Goal: Information Seeking & Learning: Learn about a topic

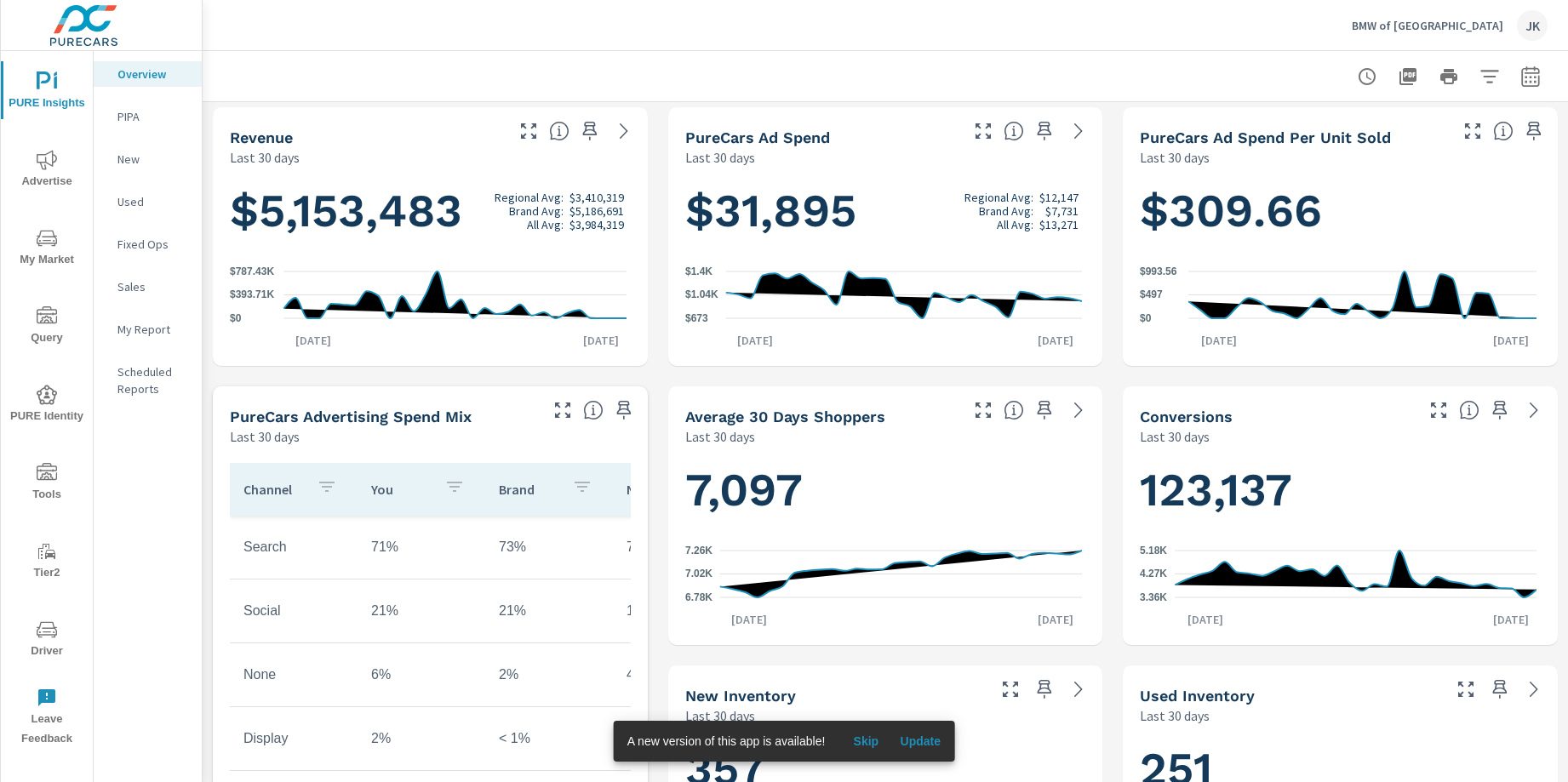
scroll to position [794, 0]
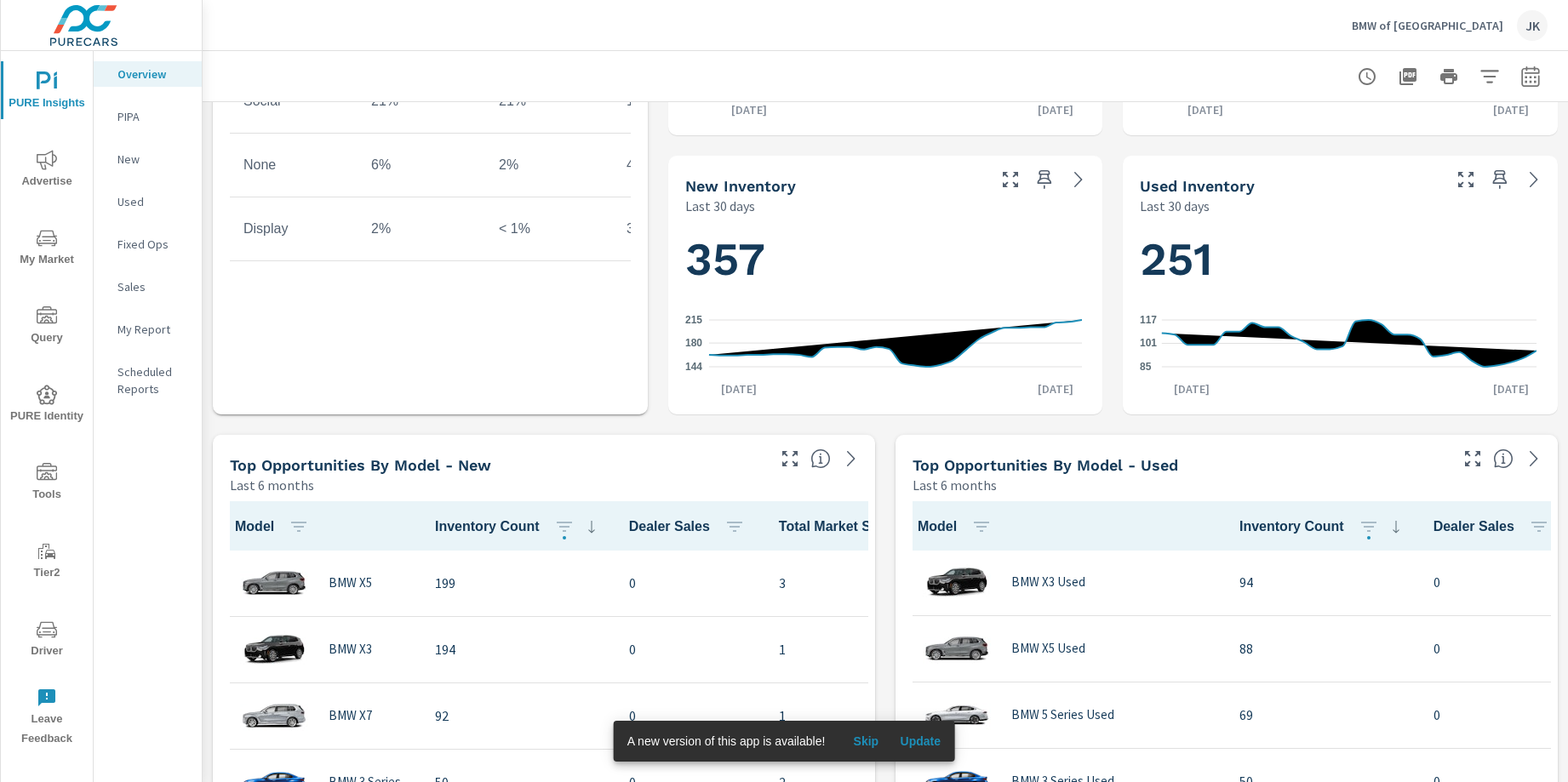
click at [1525, 76] on icon "button" at bounding box center [1530, 79] width 11 height 7
select select "Last 30 days"
click at [1372, 194] on p "+ Add comparison" at bounding box center [1398, 193] width 218 height 21
select select "Previous period"
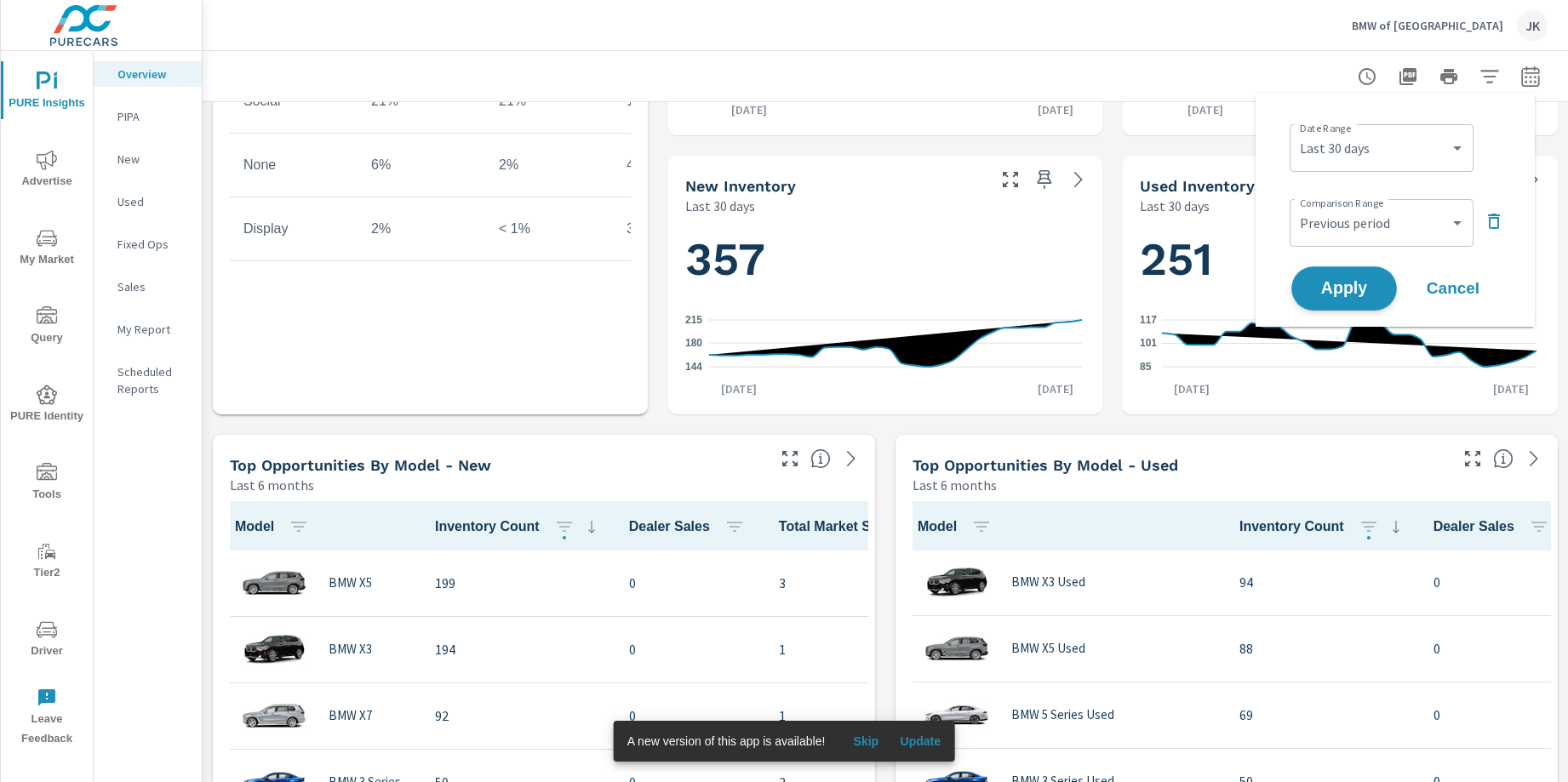
click at [1340, 295] on span "Apply" at bounding box center [1344, 289] width 69 height 16
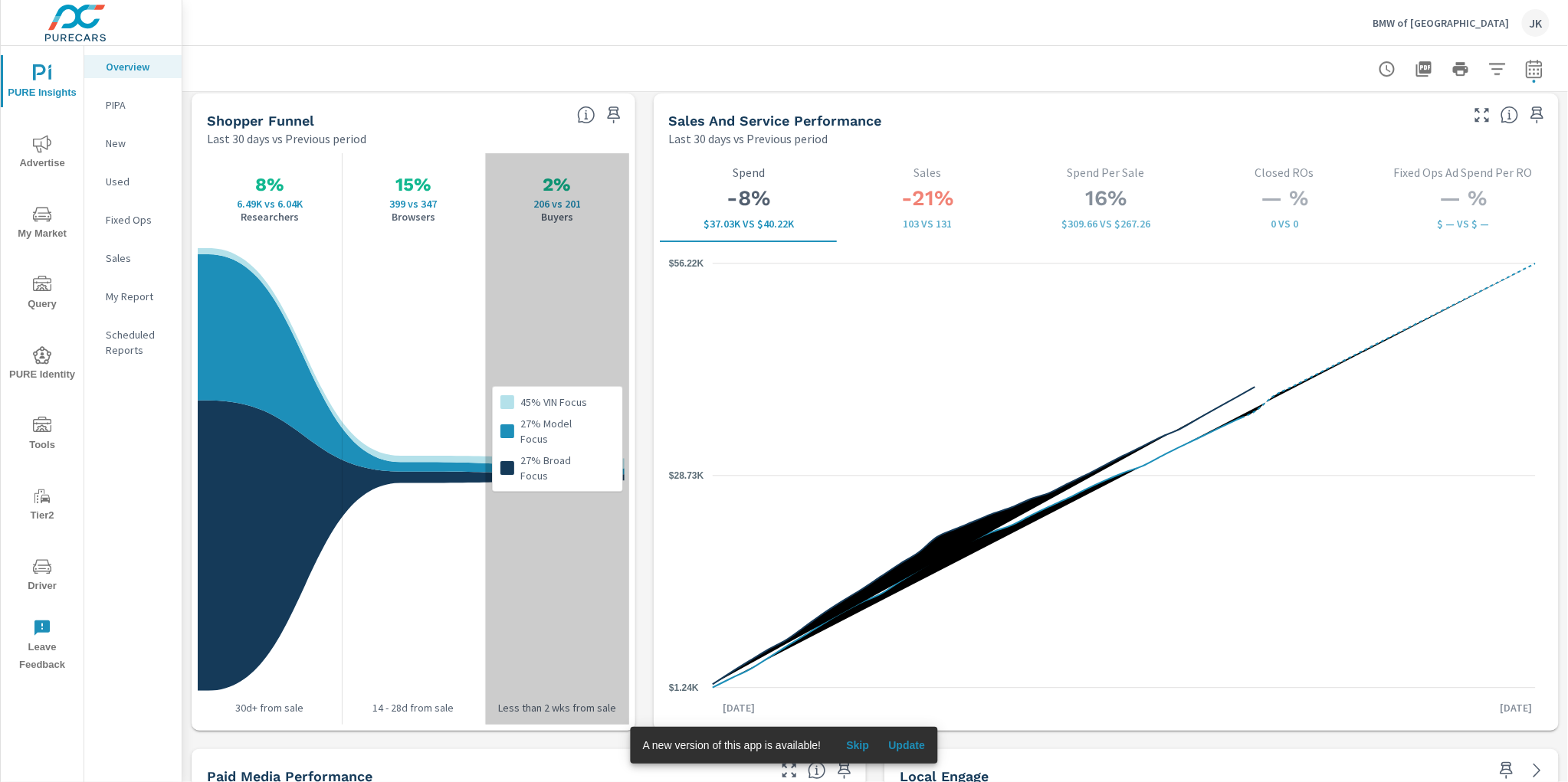
scroll to position [1953, 0]
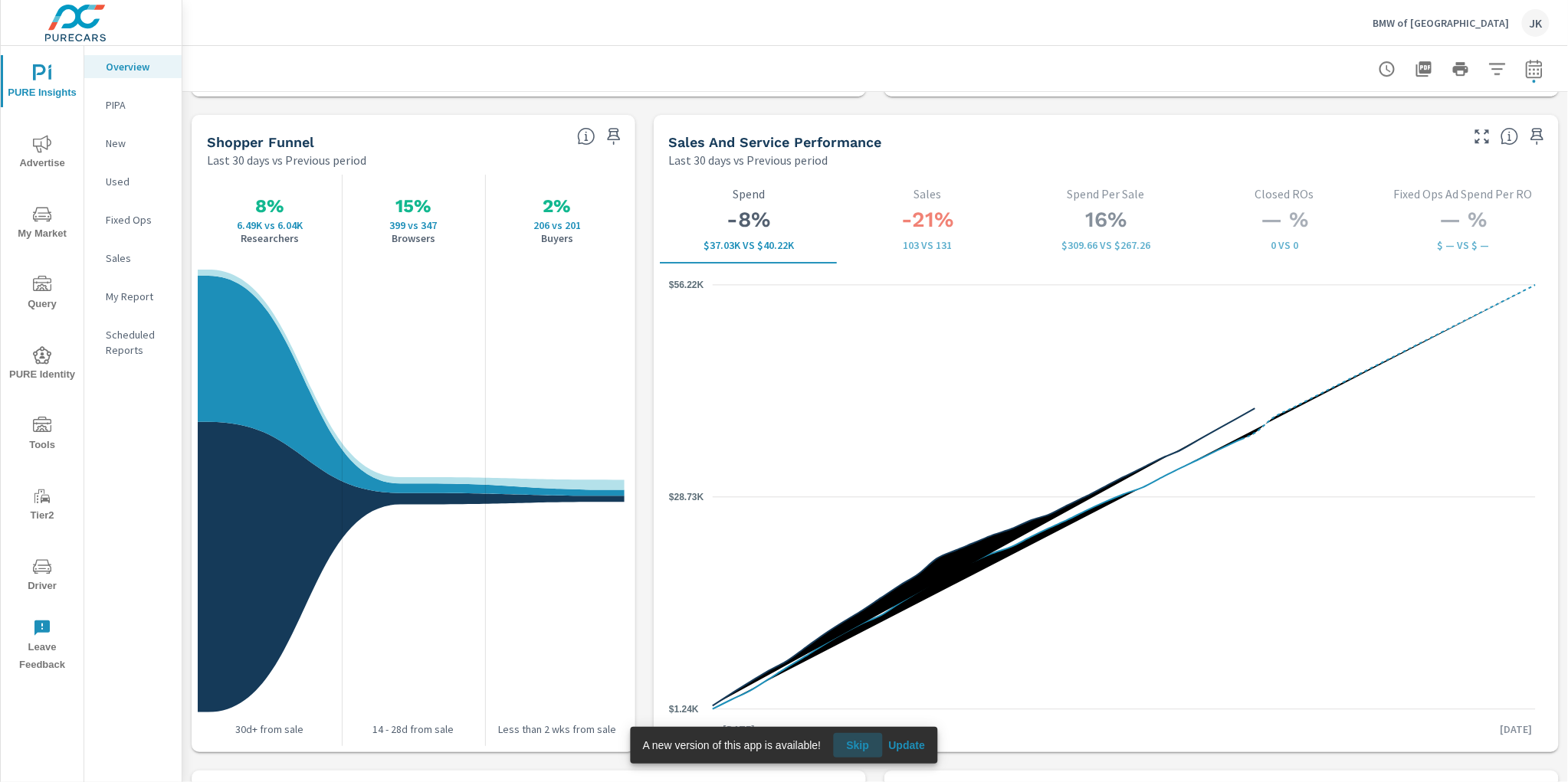
click at [857, 703] on span "Skip" at bounding box center [857, 745] width 37 height 14
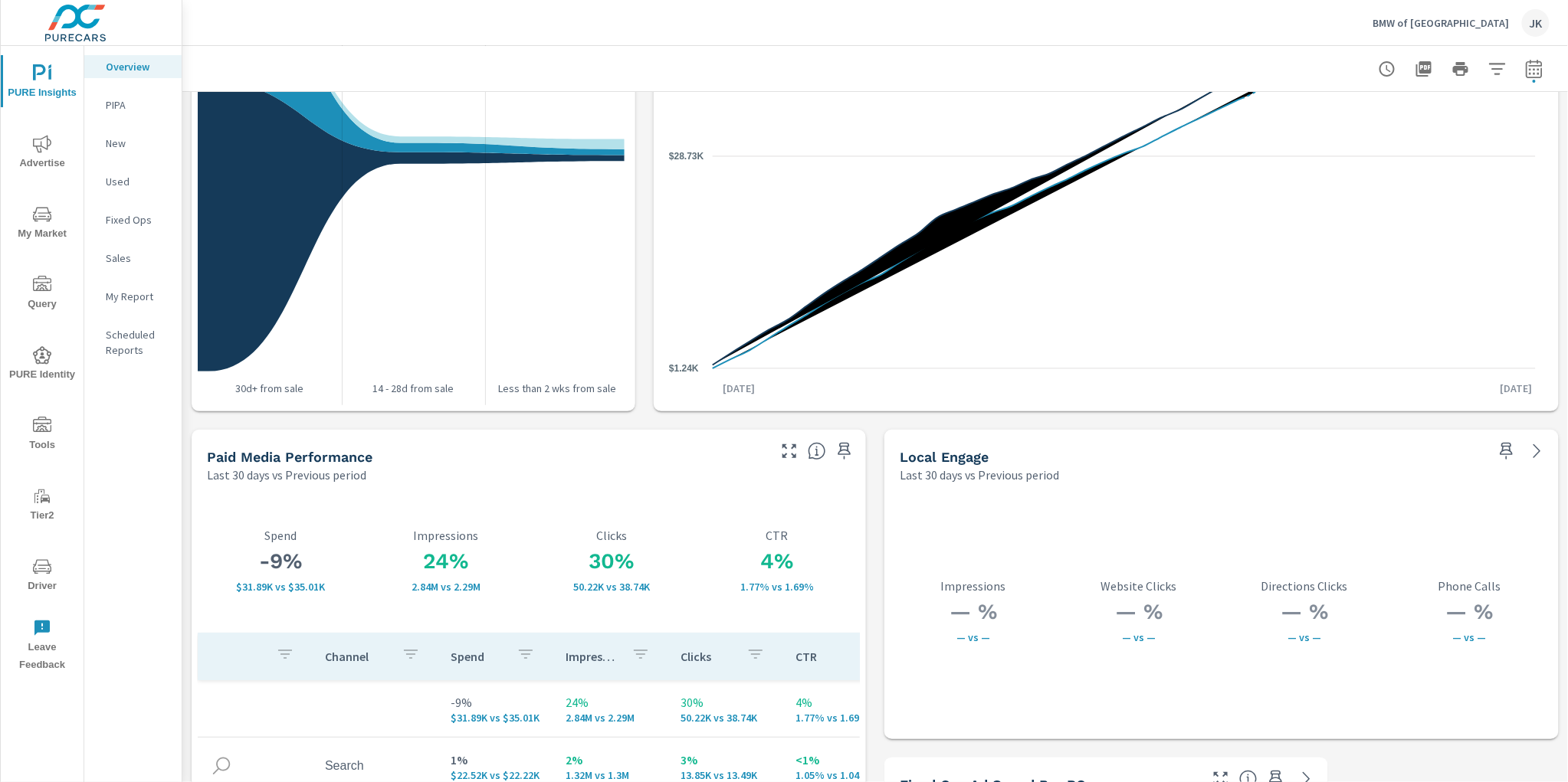
scroll to position [2380, 0]
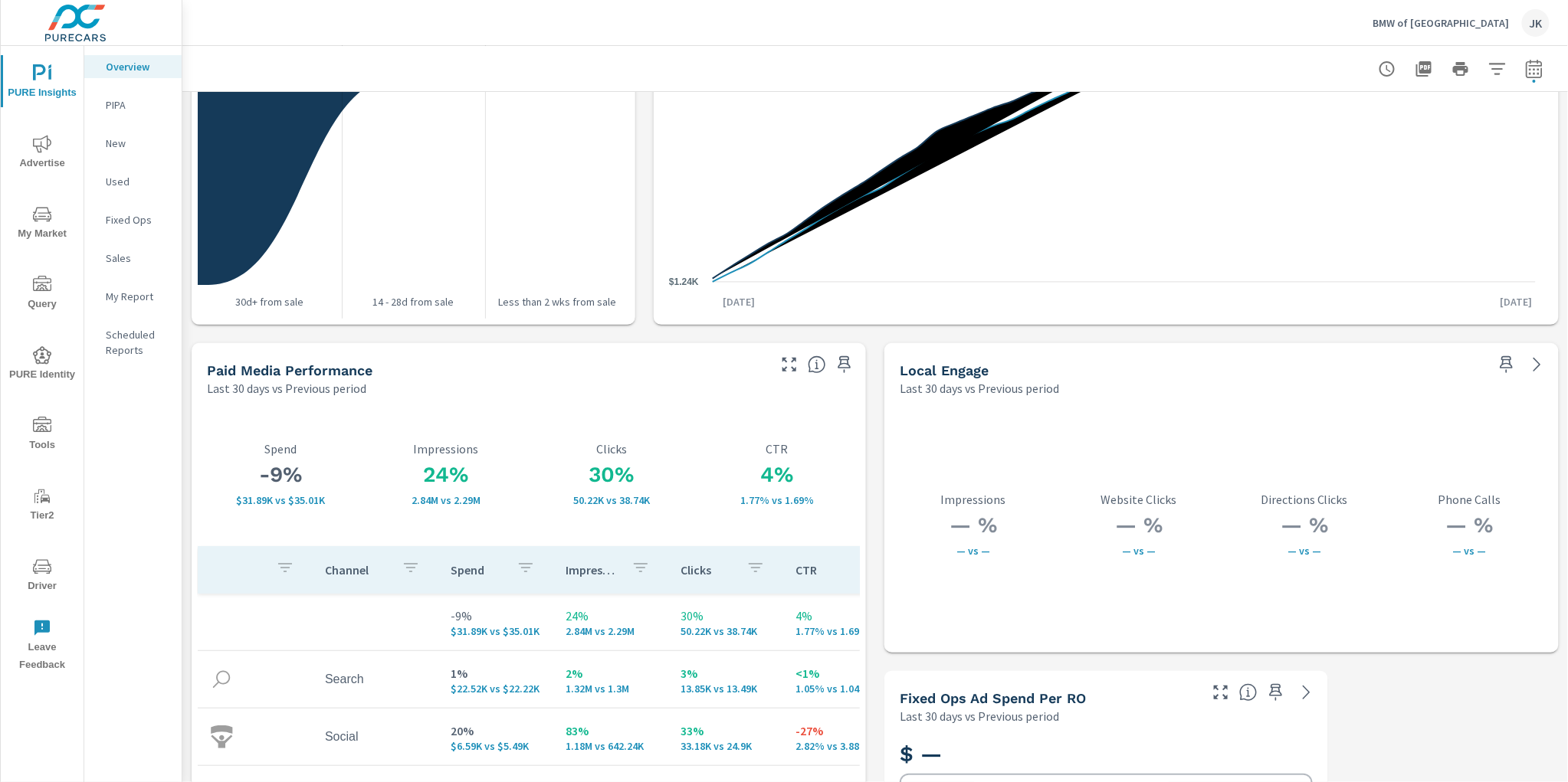
click at [782, 362] on icon "button" at bounding box center [789, 365] width 19 height 19
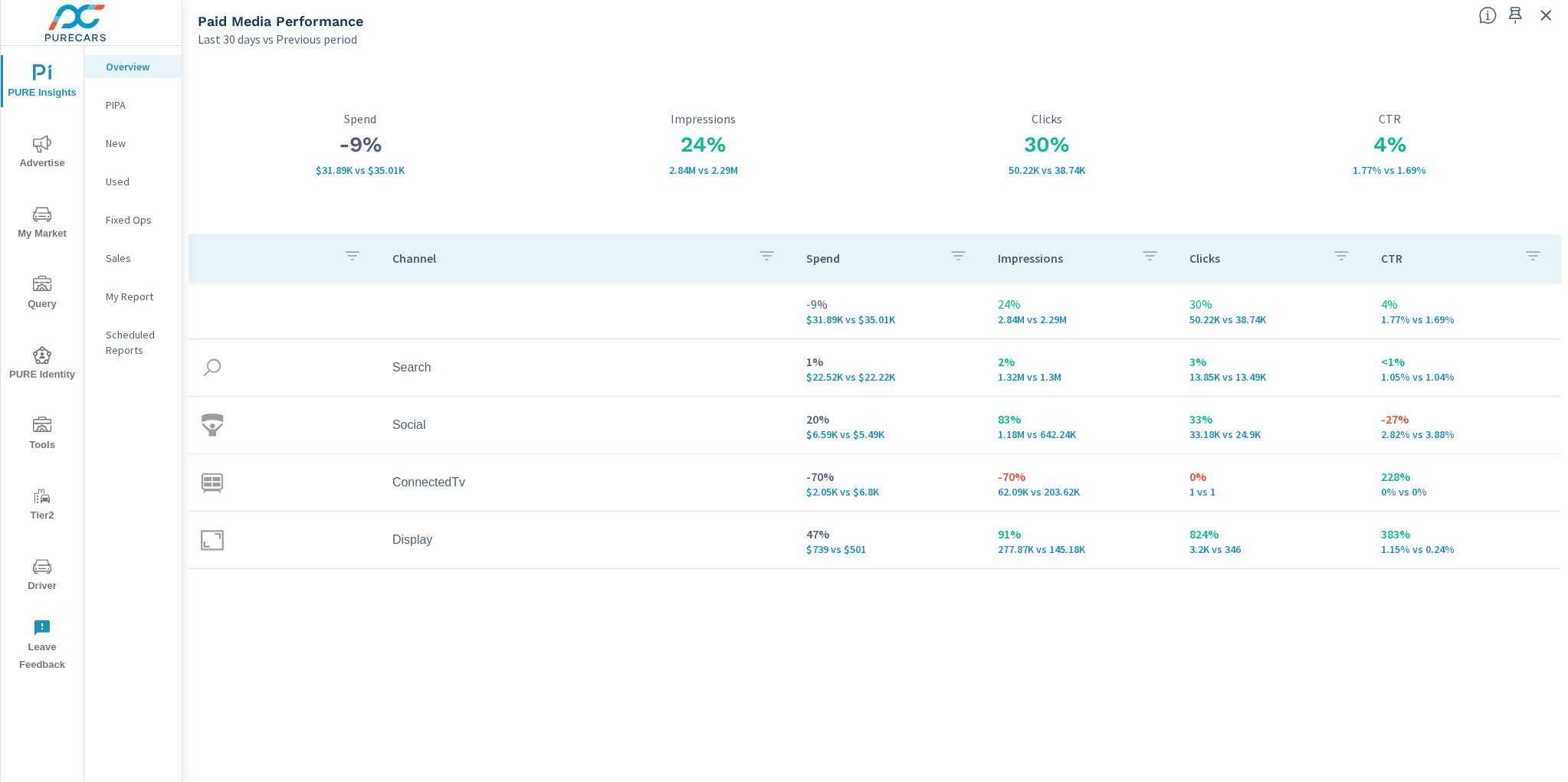
click at [116, 98] on p "PIPA" at bounding box center [137, 105] width 63 height 16
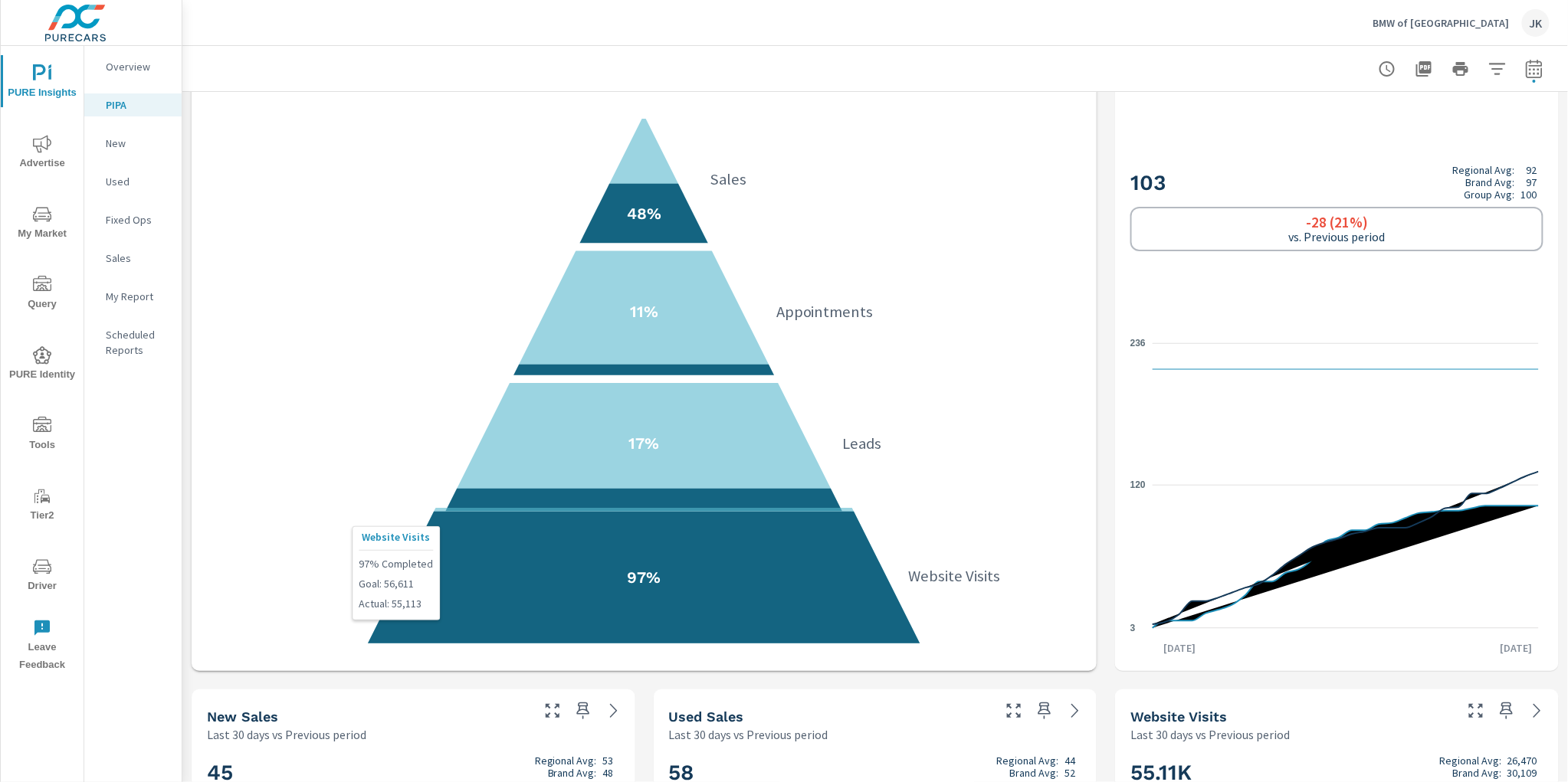
scroll to position [330, 0]
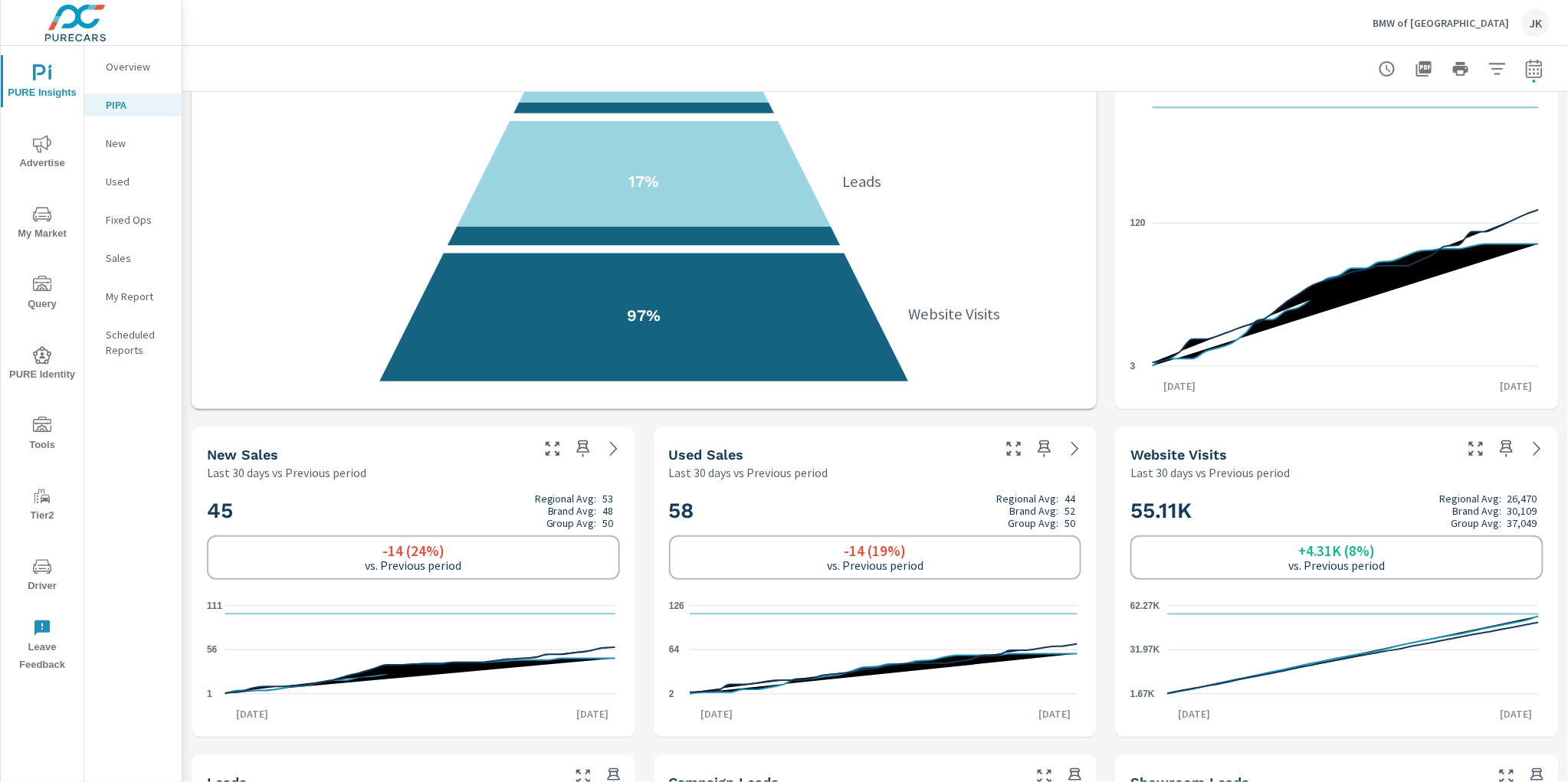
click at [48, 146] on icon "nav menu" at bounding box center [42, 145] width 19 height 19
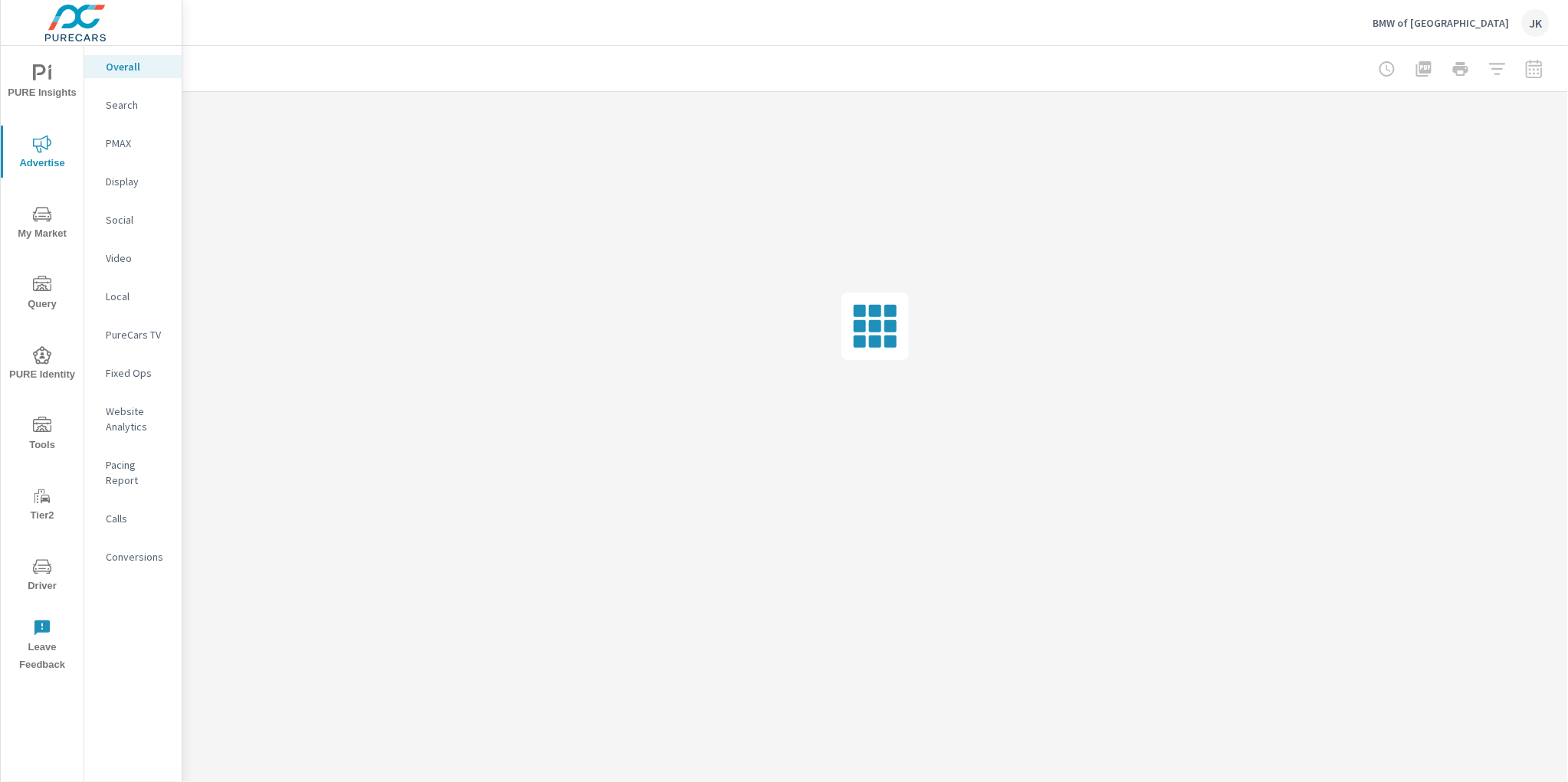
click at [121, 214] on p "Social" at bounding box center [137, 220] width 63 height 16
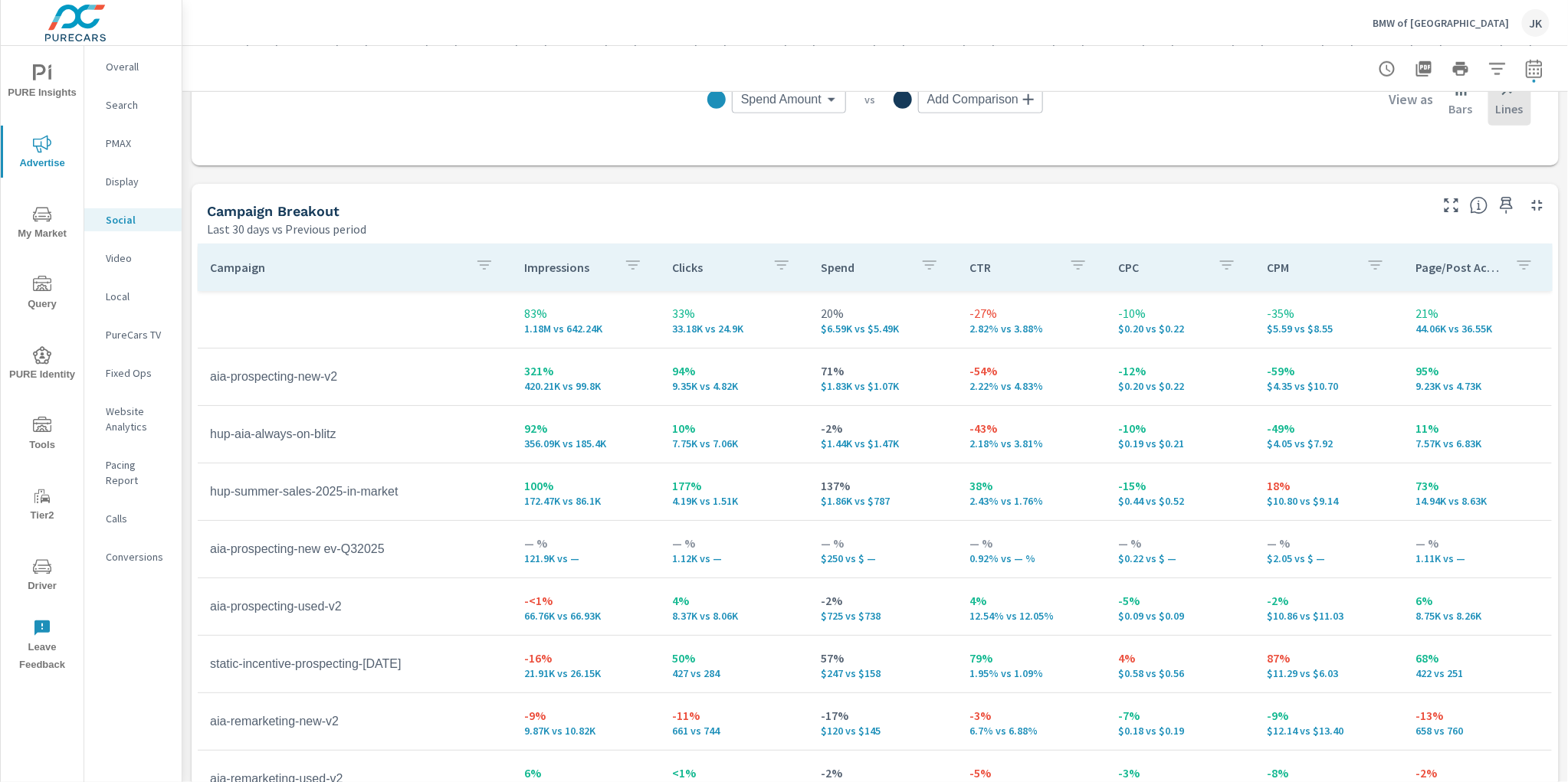
scroll to position [621, 0]
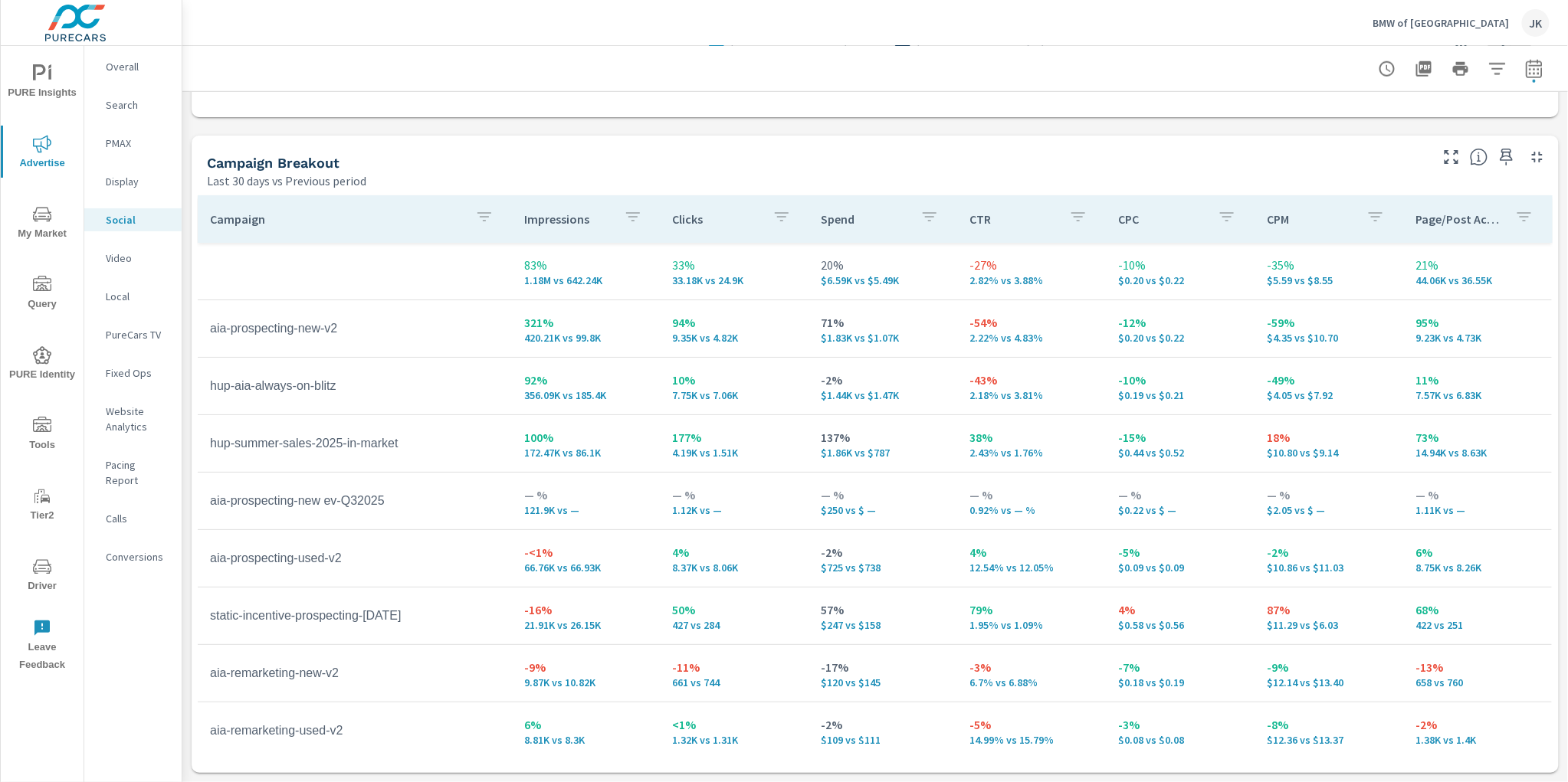
click at [109, 188] on p "Display" at bounding box center [137, 182] width 63 height 16
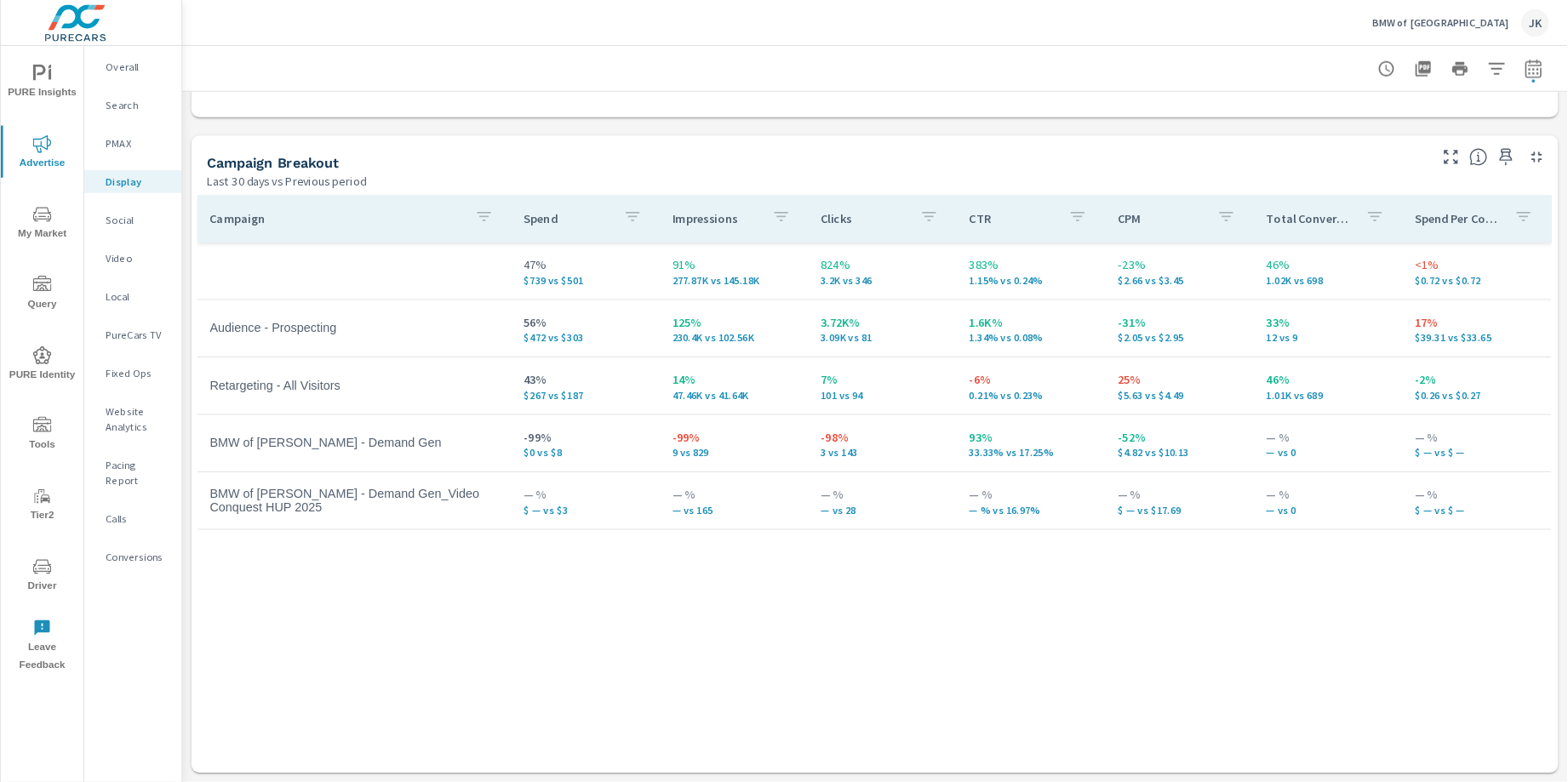
scroll to position [690, 0]
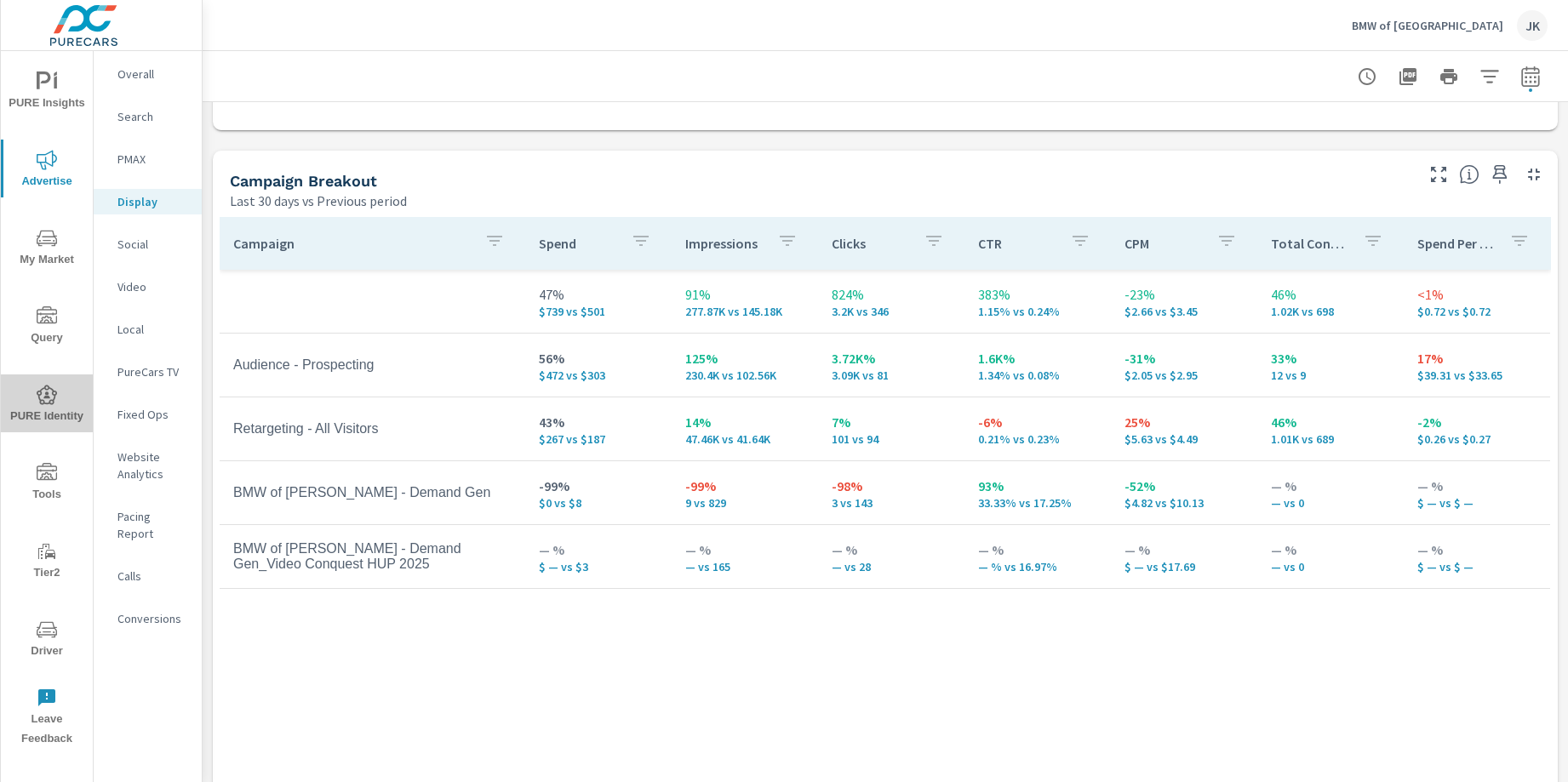
click at [47, 408] on span "PURE Identity" at bounding box center [47, 405] width 82 height 42
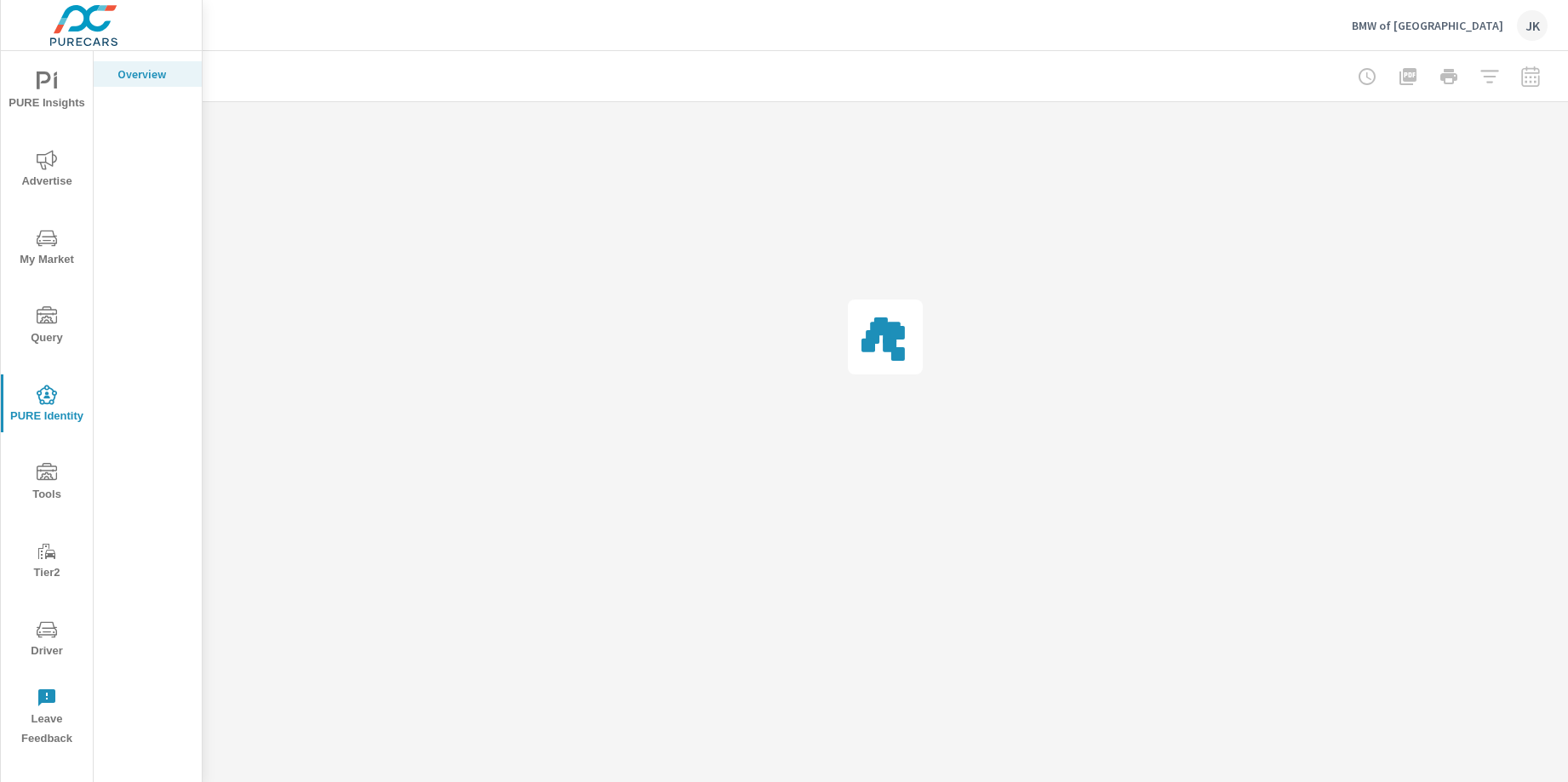
click at [38, 164] on icon "nav menu" at bounding box center [47, 161] width 21 height 21
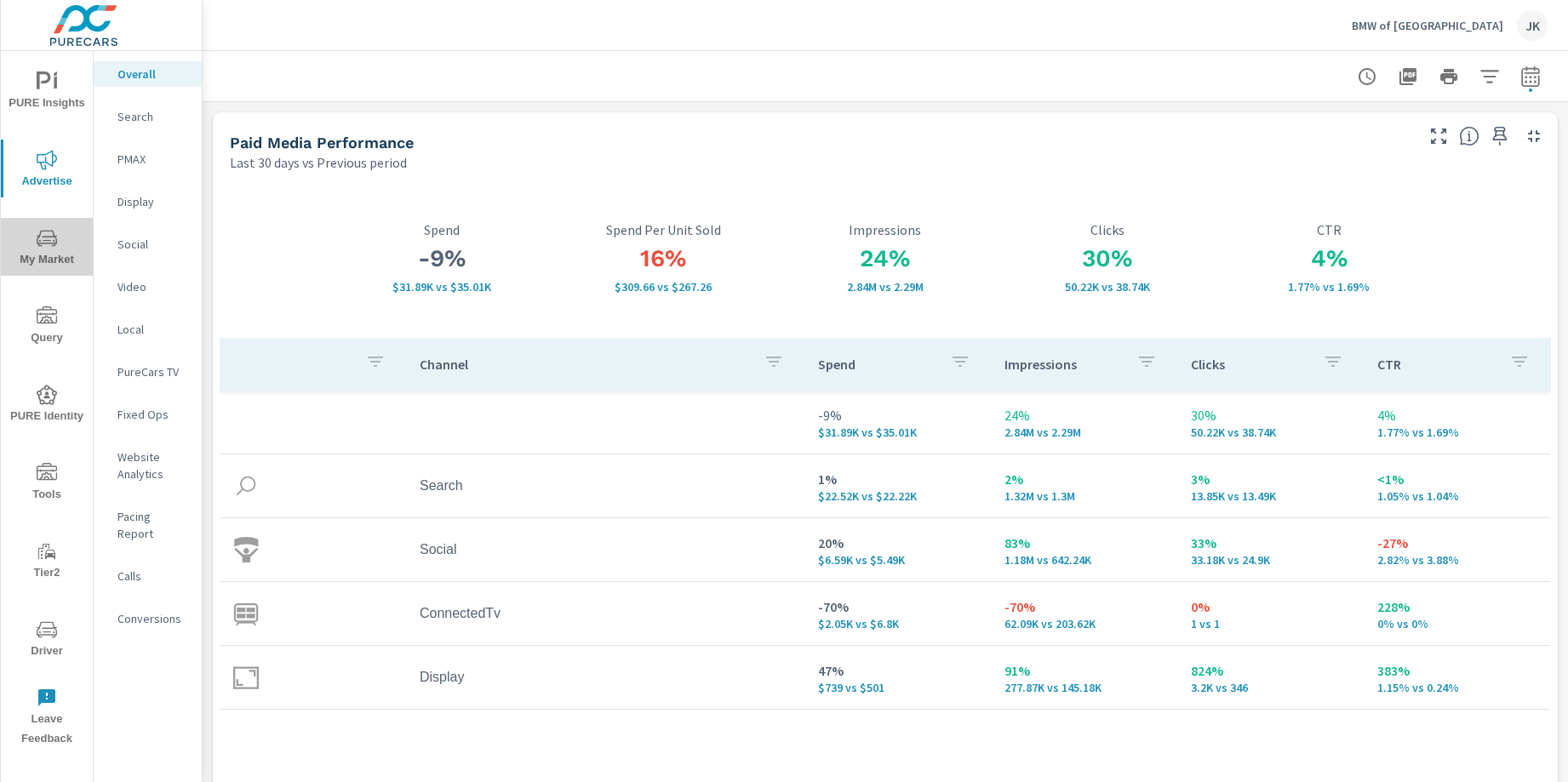
click at [44, 240] on icon "nav menu" at bounding box center [47, 240] width 9 height 1
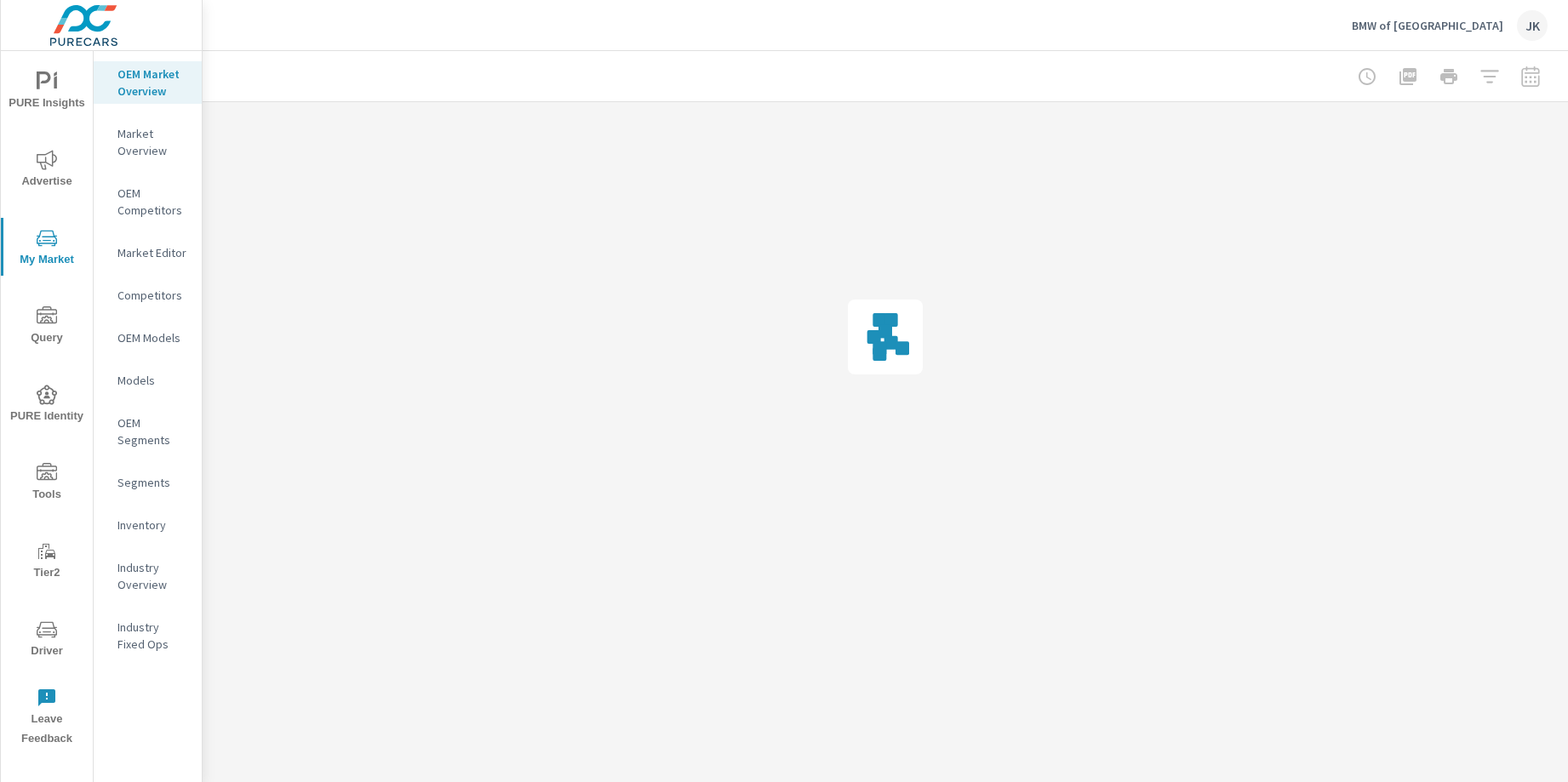
click at [147, 518] on p "Inventory" at bounding box center [152, 525] width 70 height 17
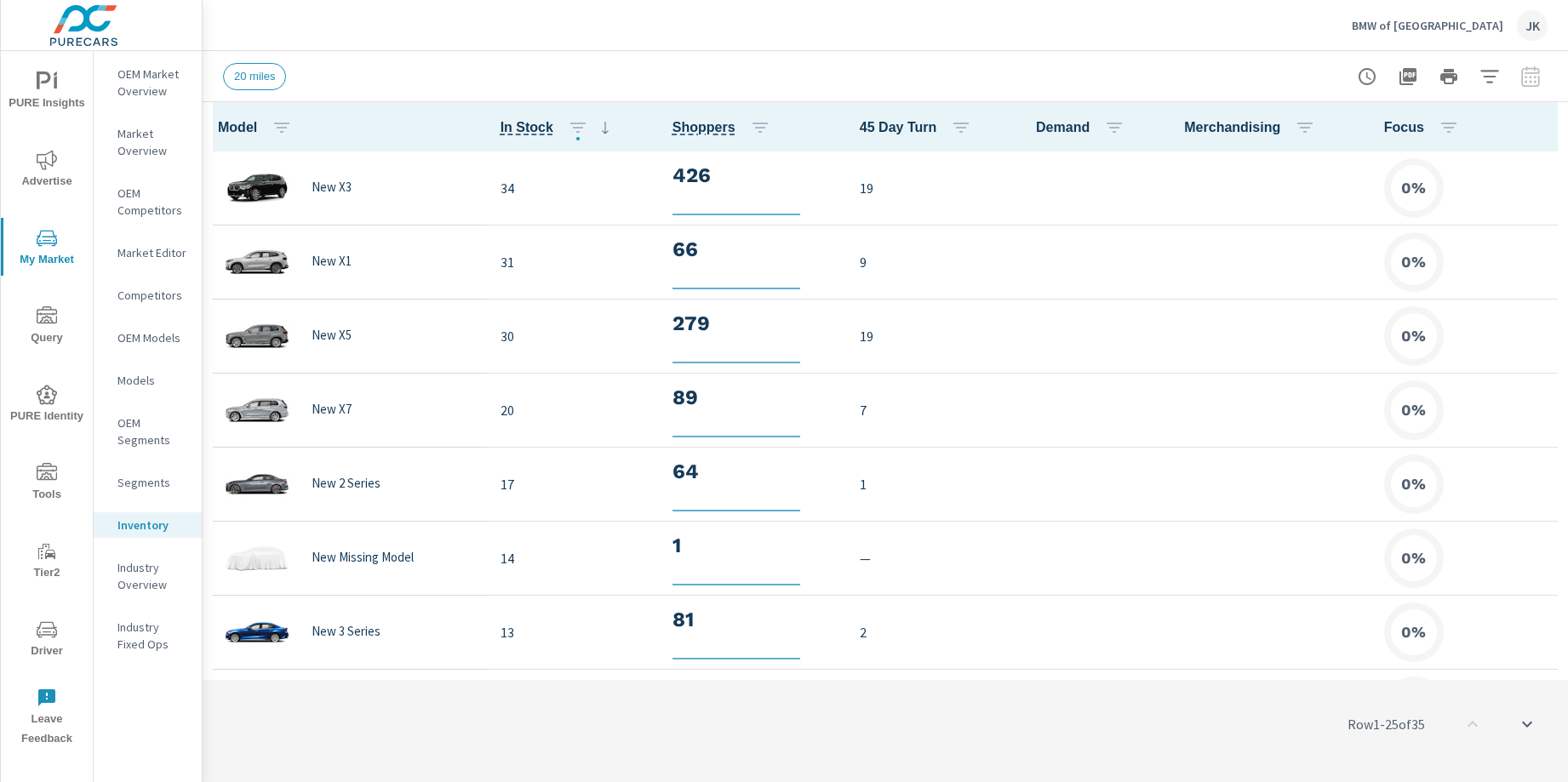
scroll to position [1, 0]
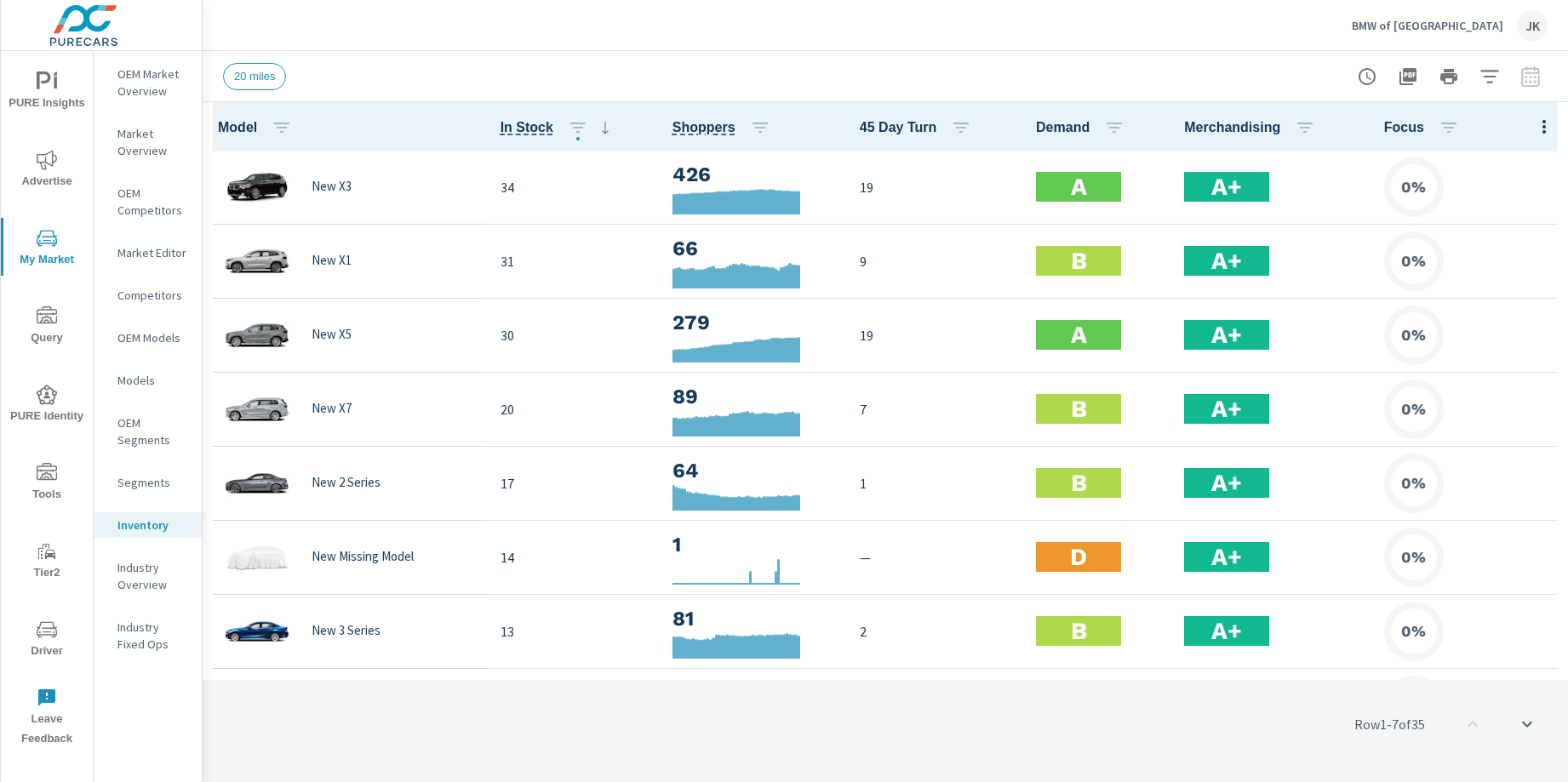
click at [1536, 122] on icon "button" at bounding box center [1545, 127] width 21 height 21
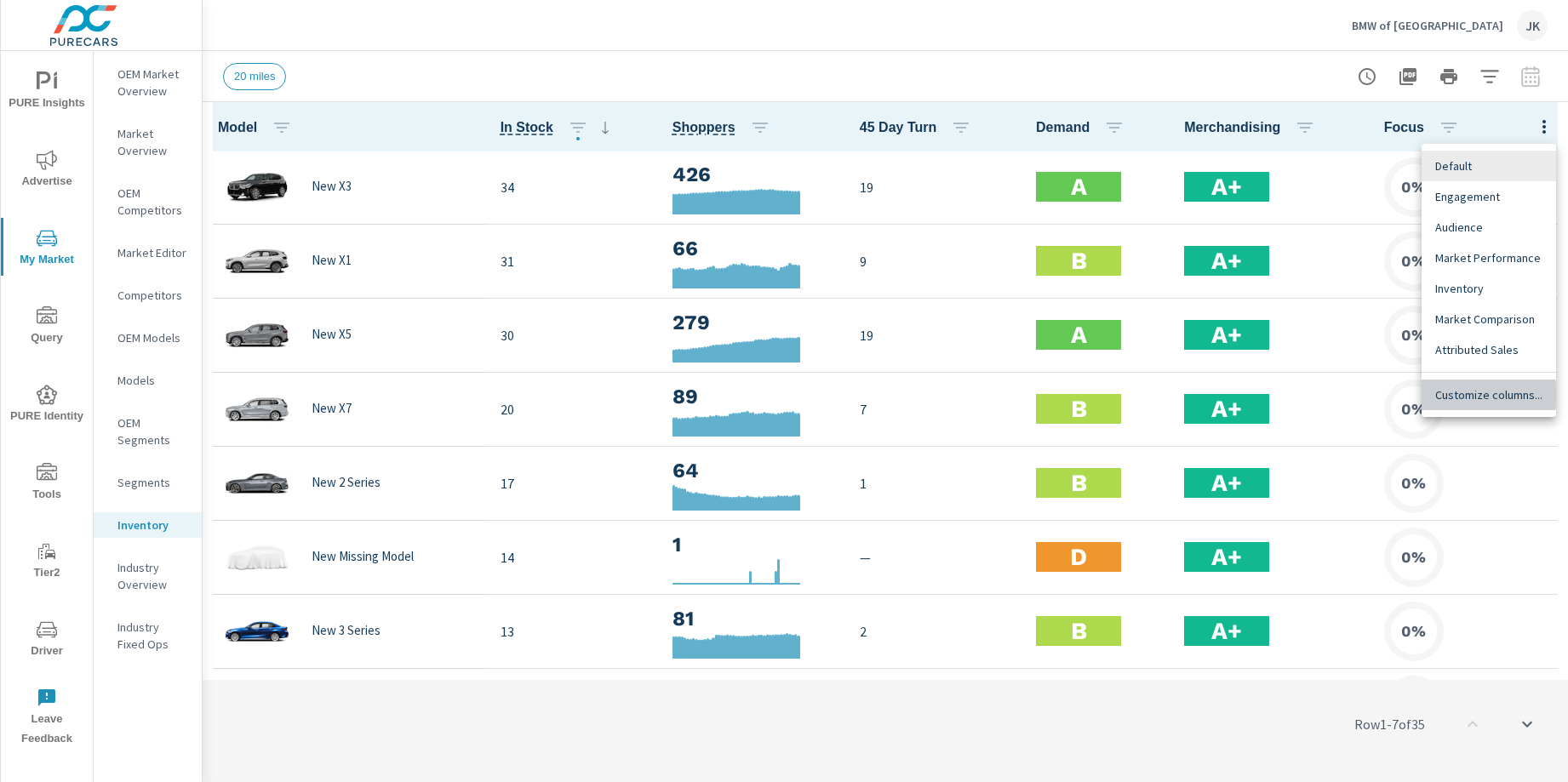
click at [1477, 395] on span "Customize columns..." at bounding box center [1489, 395] width 108 height 17
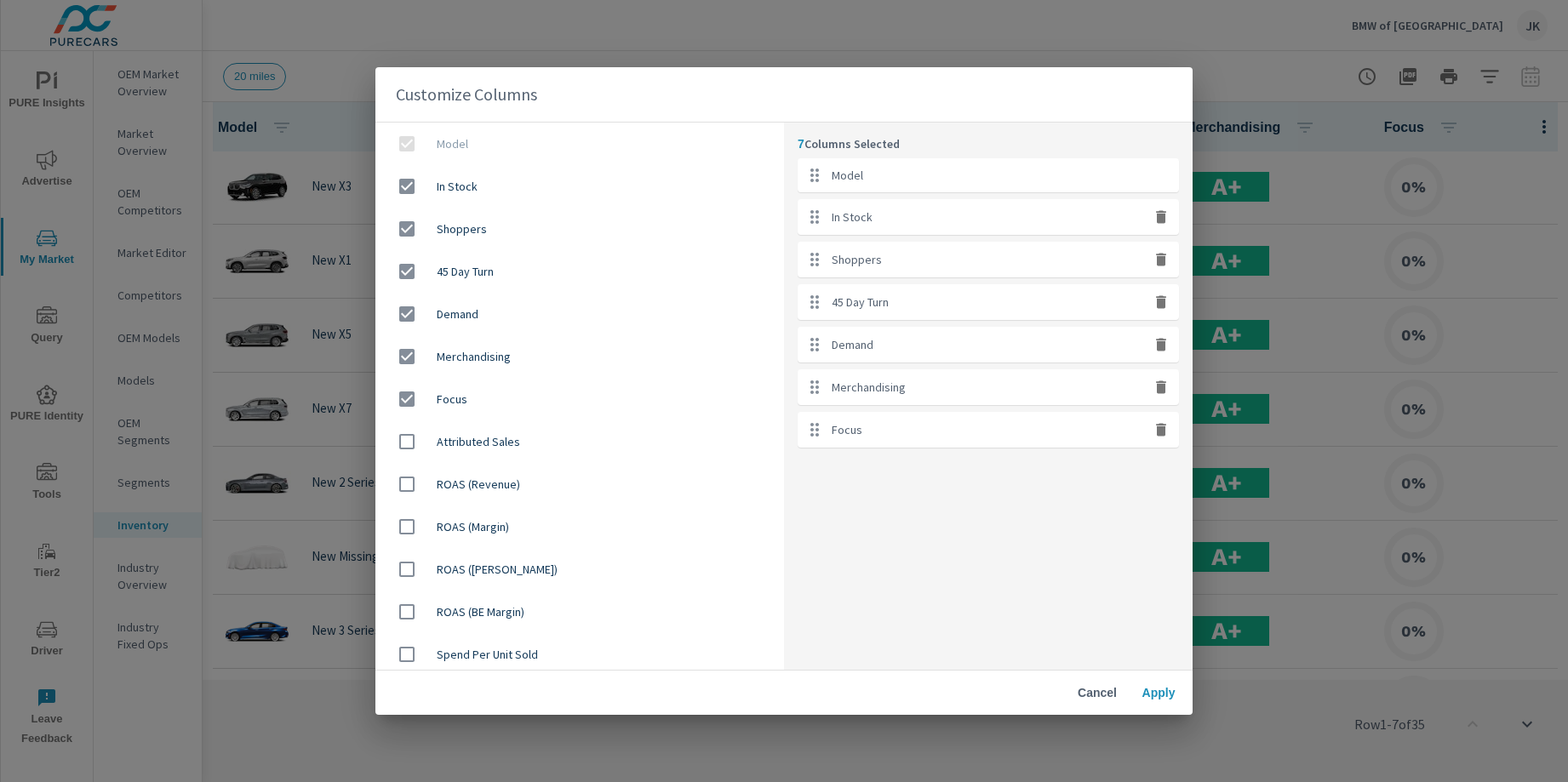
click at [1084, 695] on span "Cancel" at bounding box center [1097, 693] width 41 height 16
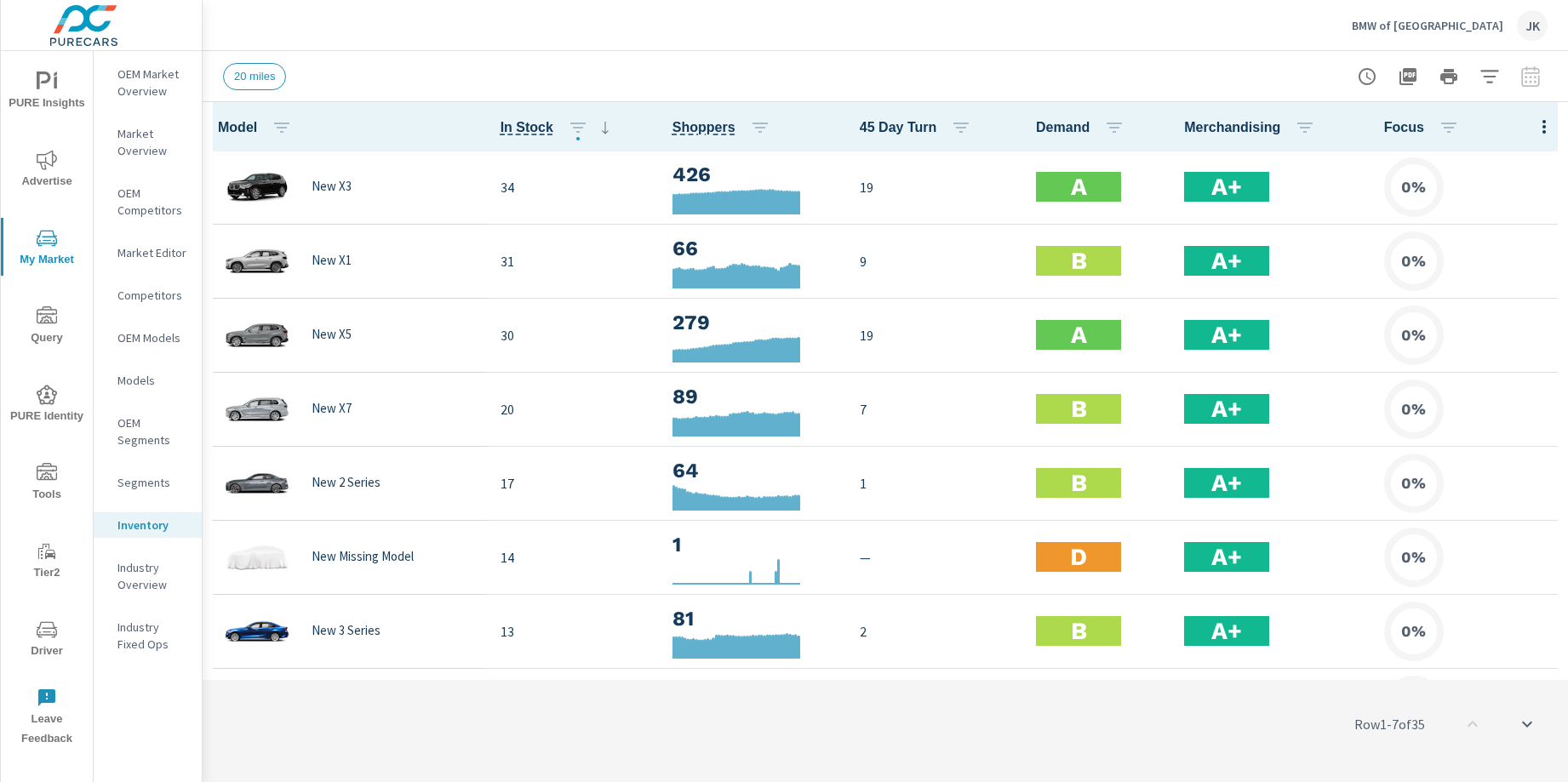
click at [1542, 120] on button "button" at bounding box center [1544, 126] width 34 height 35
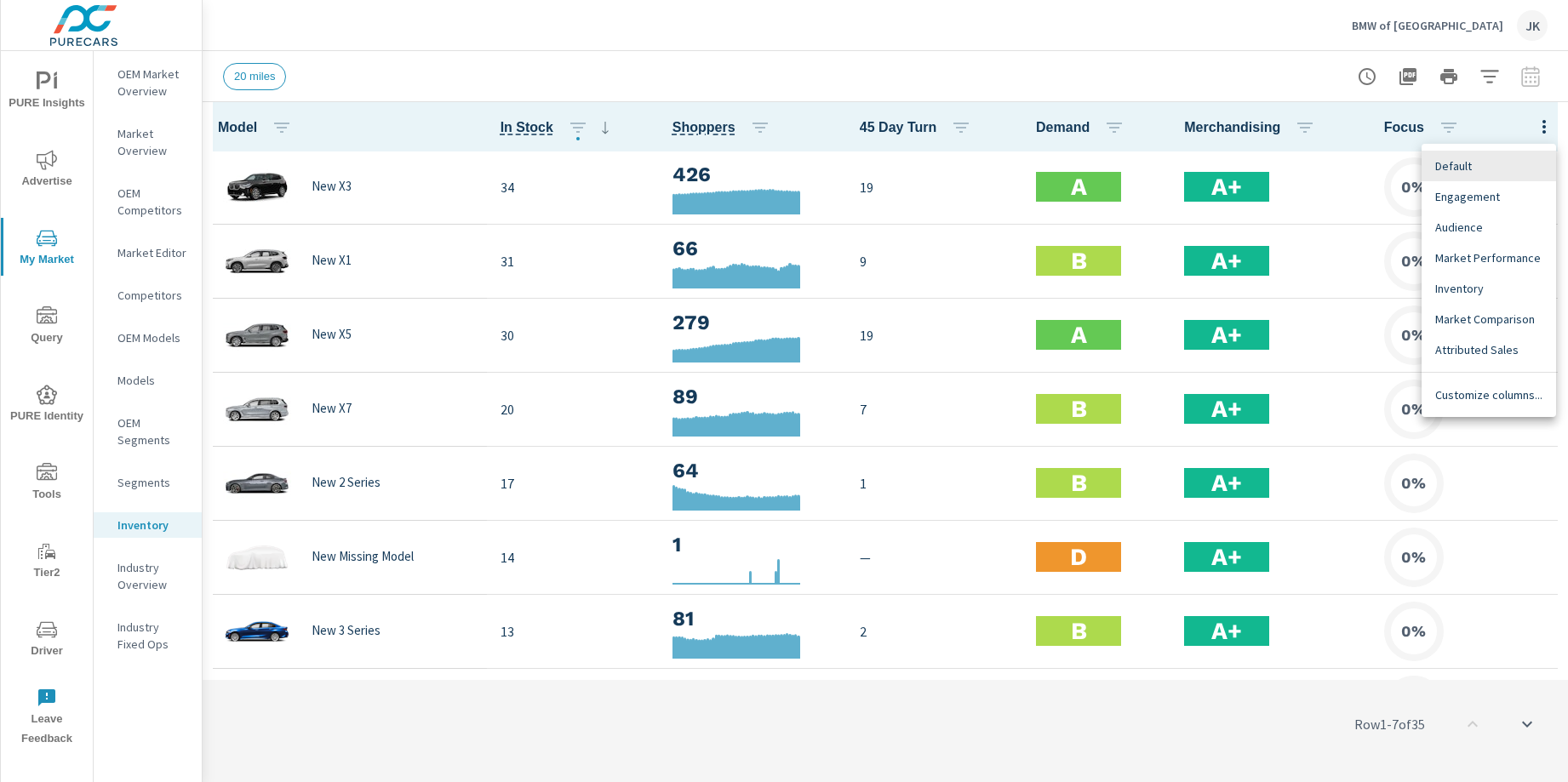
click at [1477, 316] on span "Market Comparison" at bounding box center [1489, 319] width 108 height 17
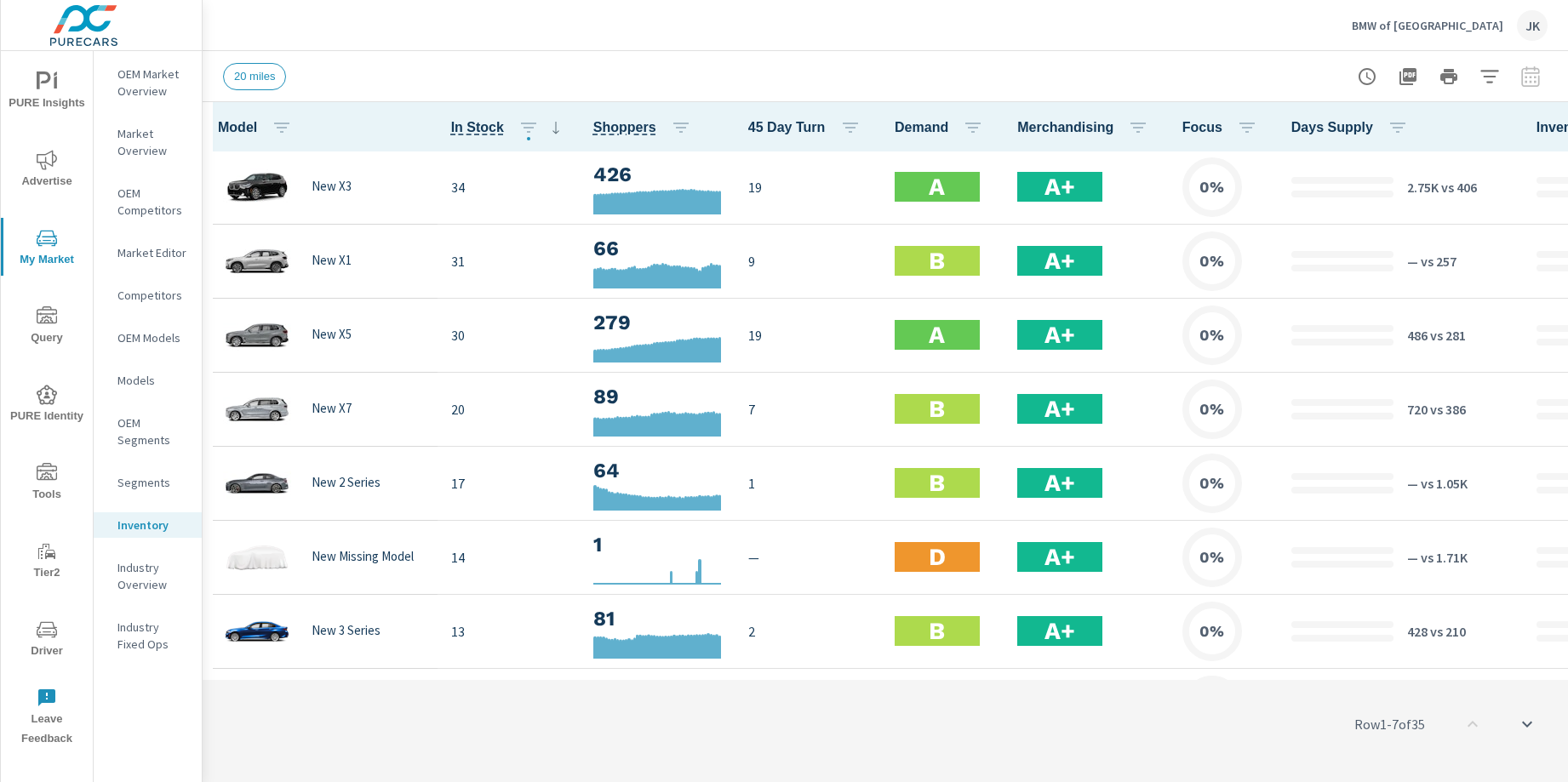
scroll to position [1, 702]
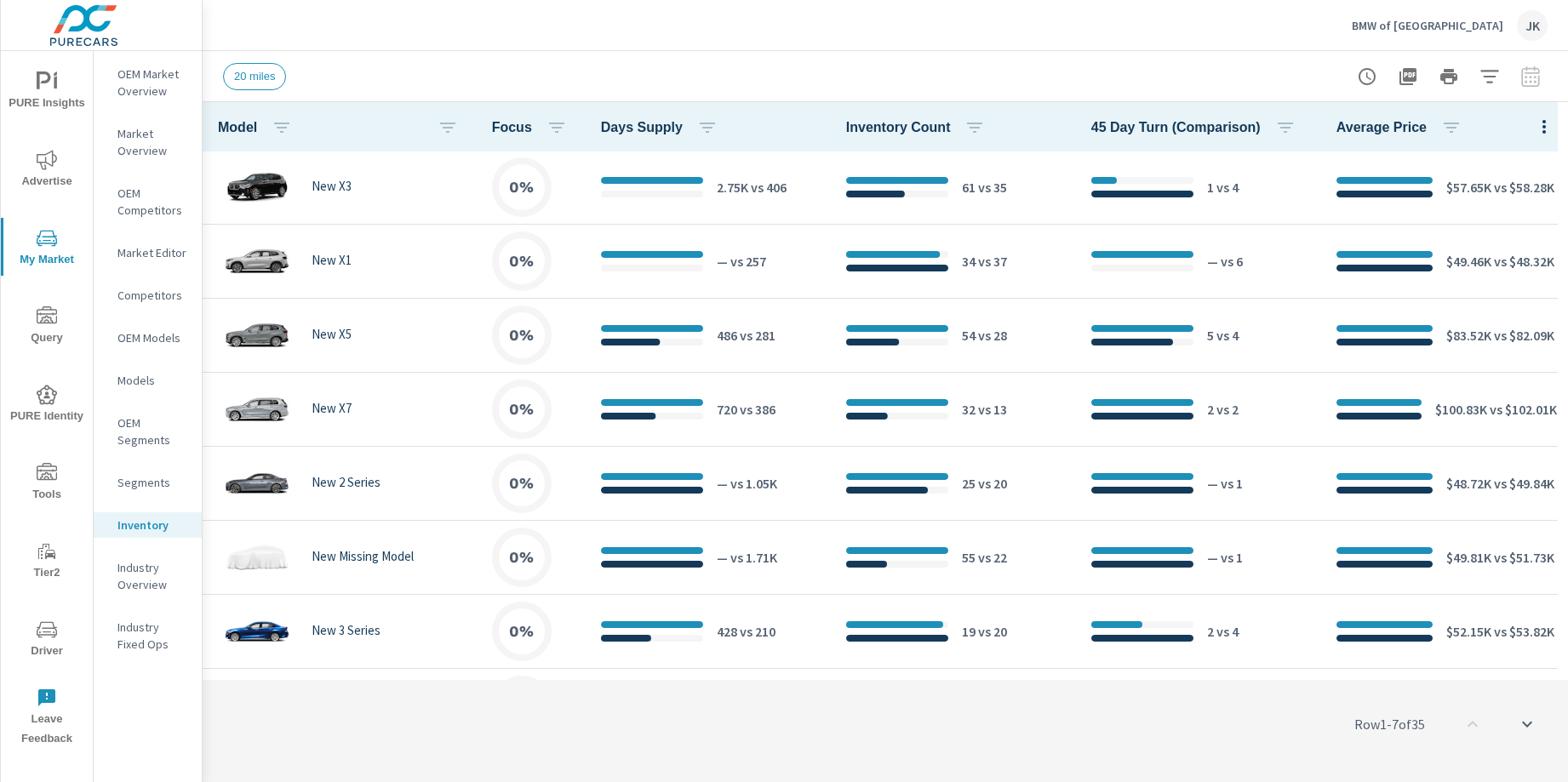
click at [1534, 116] on icon "button" at bounding box center [1545, 127] width 21 height 21
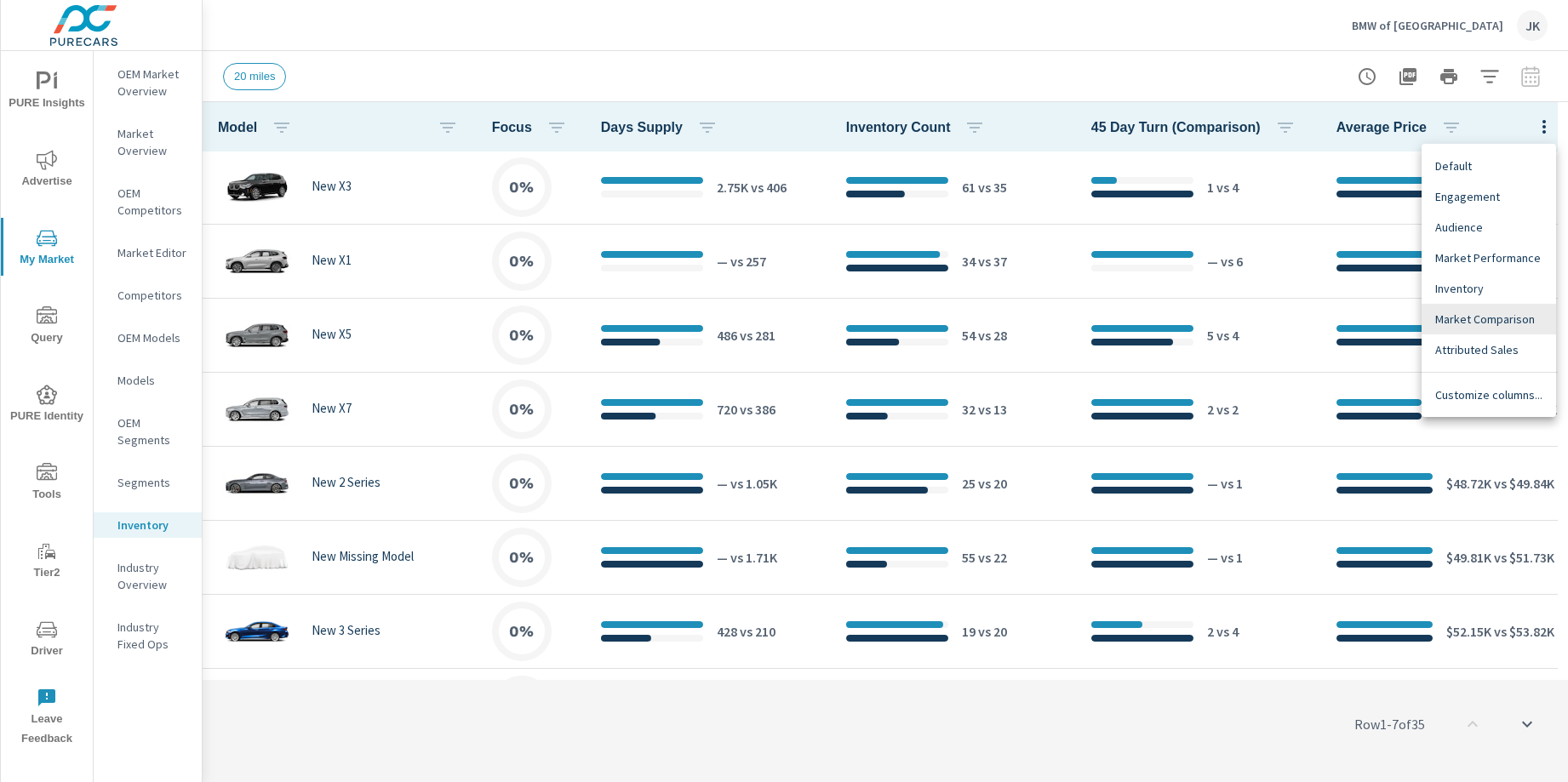
click at [1480, 400] on span "Customize columns..." at bounding box center [1489, 395] width 108 height 17
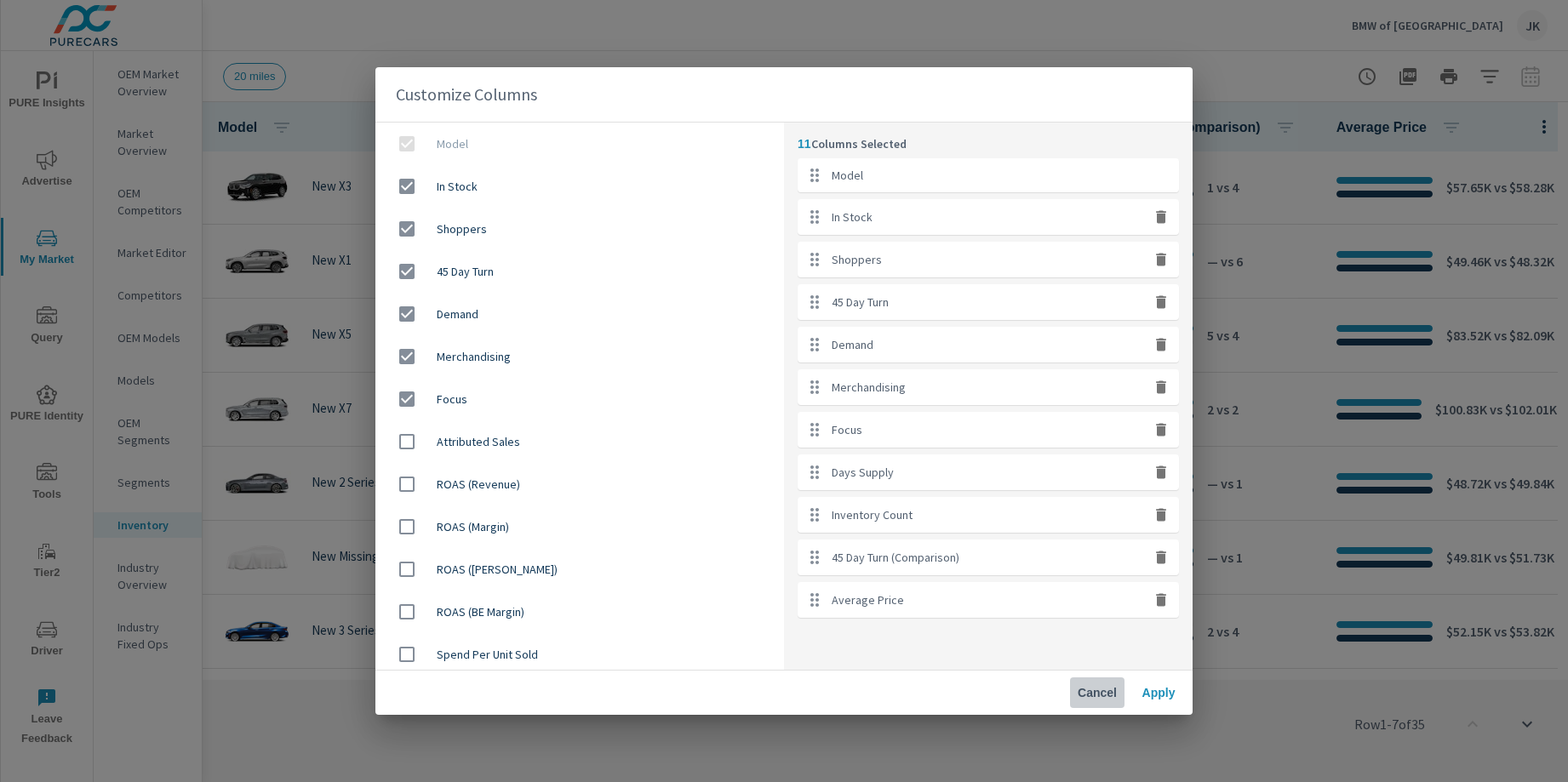
click at [1096, 679] on button "Cancel" at bounding box center [1097, 692] width 55 height 30
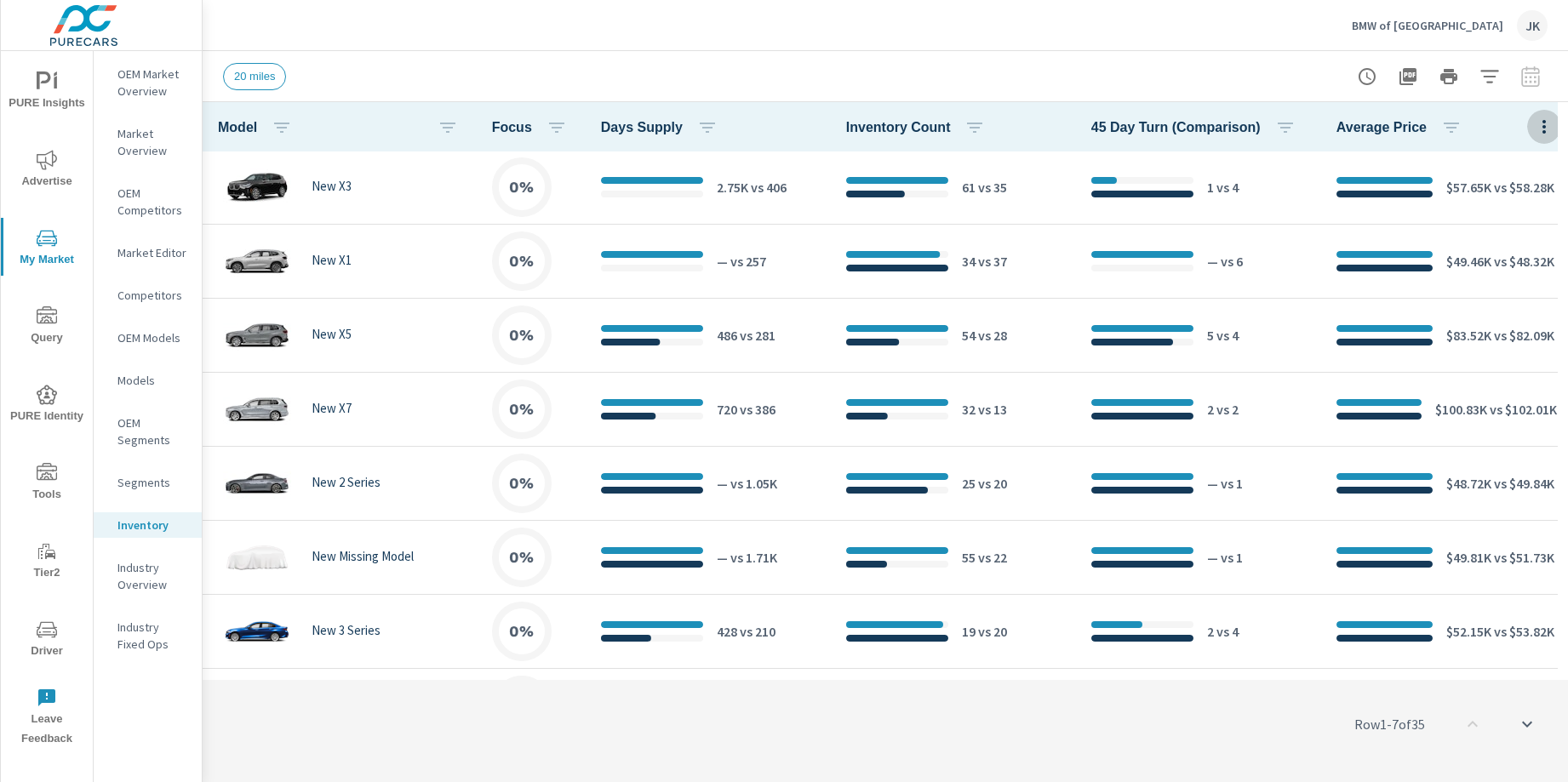
click at [1534, 112] on button "button" at bounding box center [1544, 126] width 34 height 35
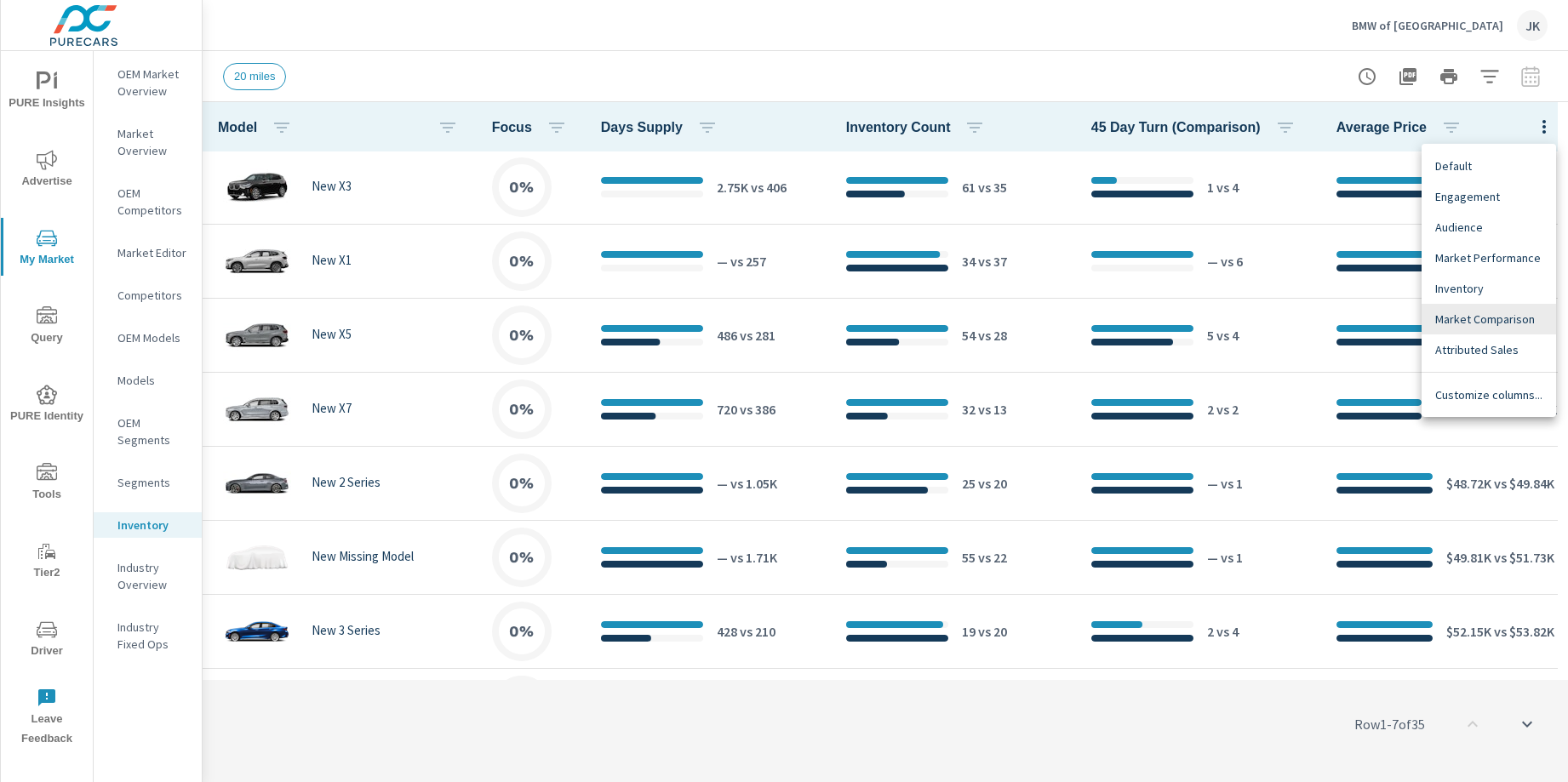
click at [1505, 171] on span "Default" at bounding box center [1489, 166] width 108 height 17
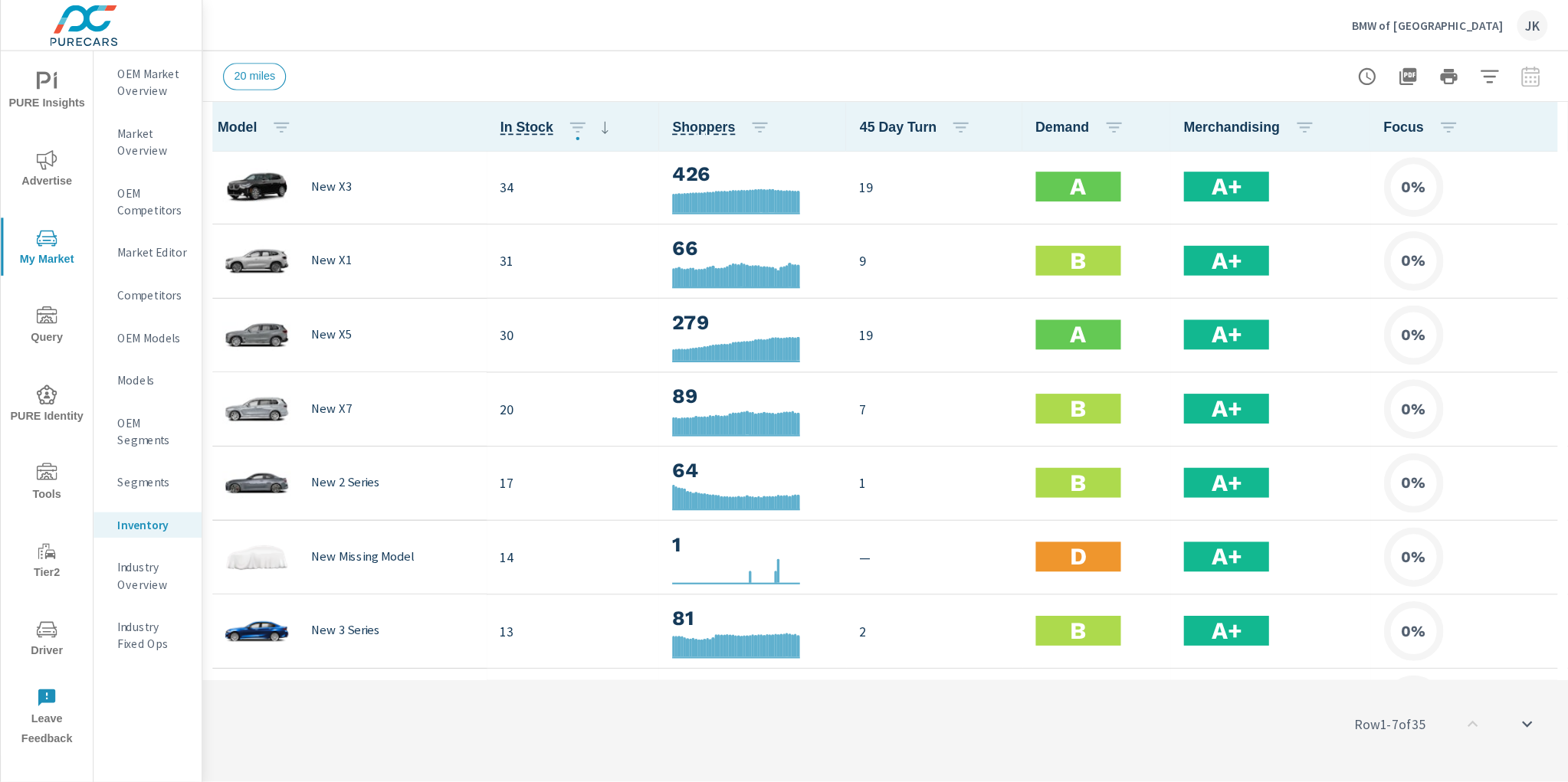
scroll to position [1, 0]
click at [1381, 105] on icon "button" at bounding box center [1391, 114] width 19 height 19
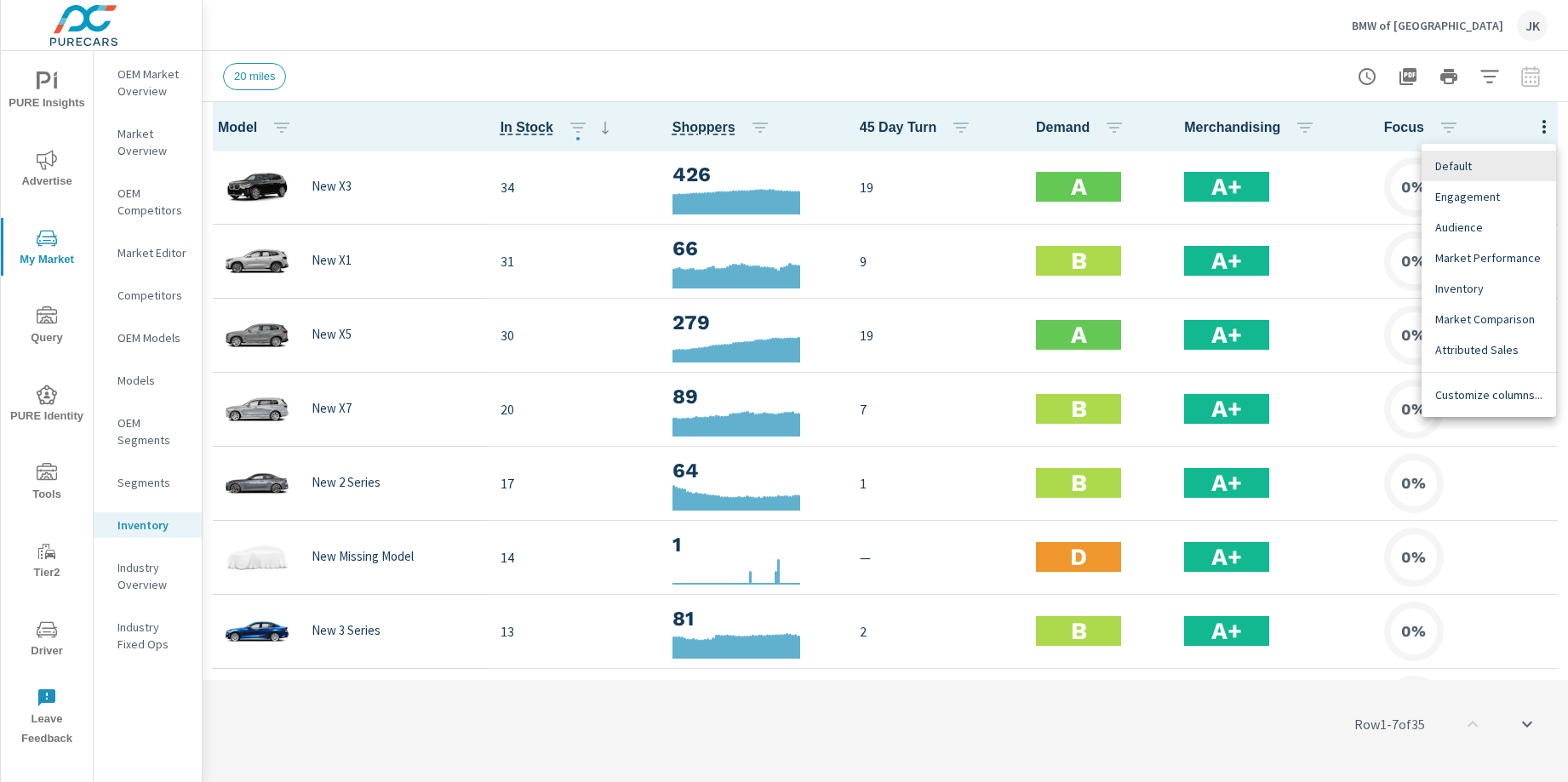
click at [1464, 395] on span "Customize columns..." at bounding box center [1489, 395] width 108 height 17
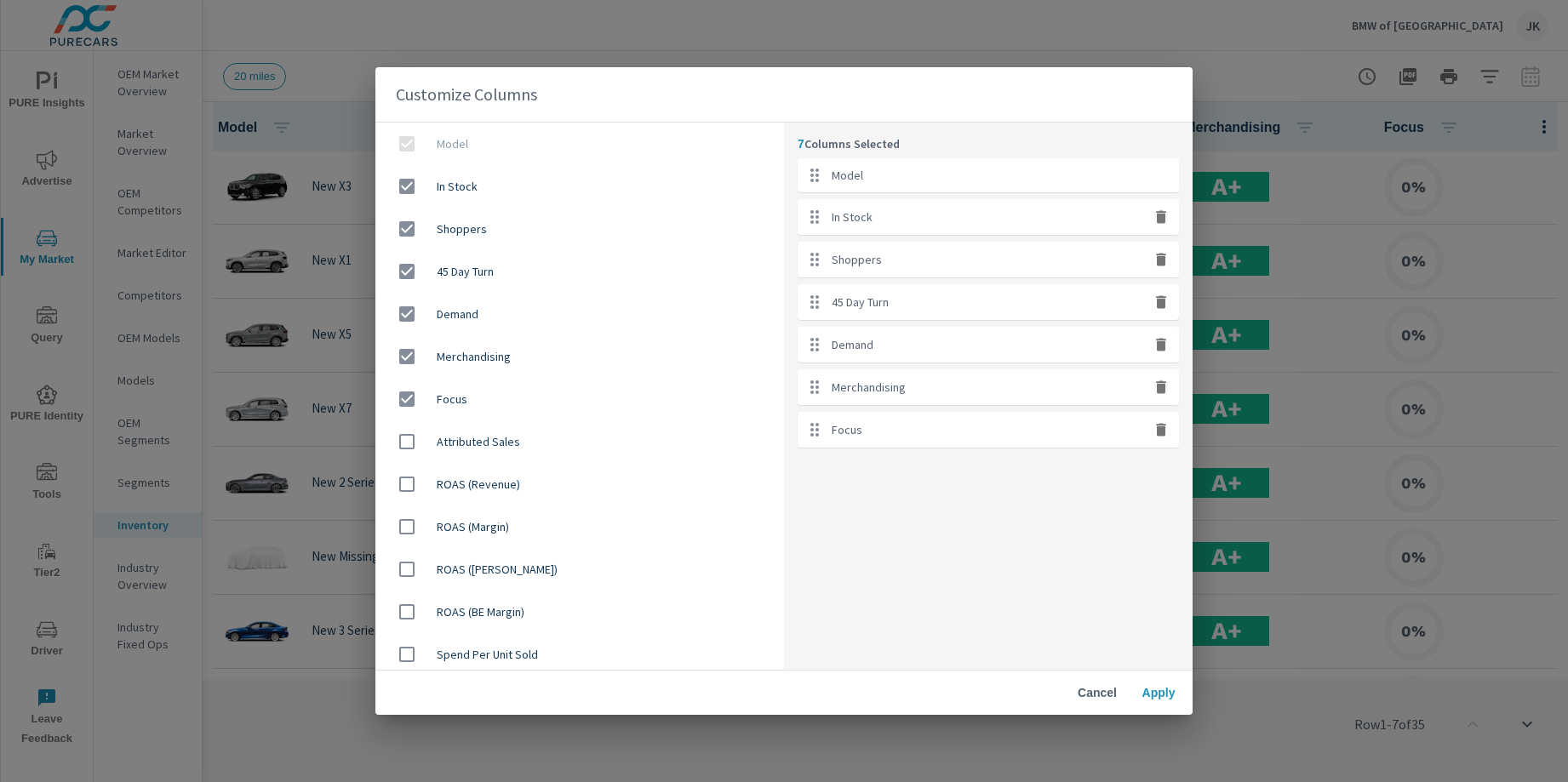
click at [1161, 394] on icon "button" at bounding box center [1161, 387] width 17 height 17
checkbox input "false"
click at [1161, 393] on icon "button" at bounding box center [1161, 387] width 17 height 17
checkbox input "false"
click at [1161, 696] on span "Apply" at bounding box center [1158, 693] width 41 height 16
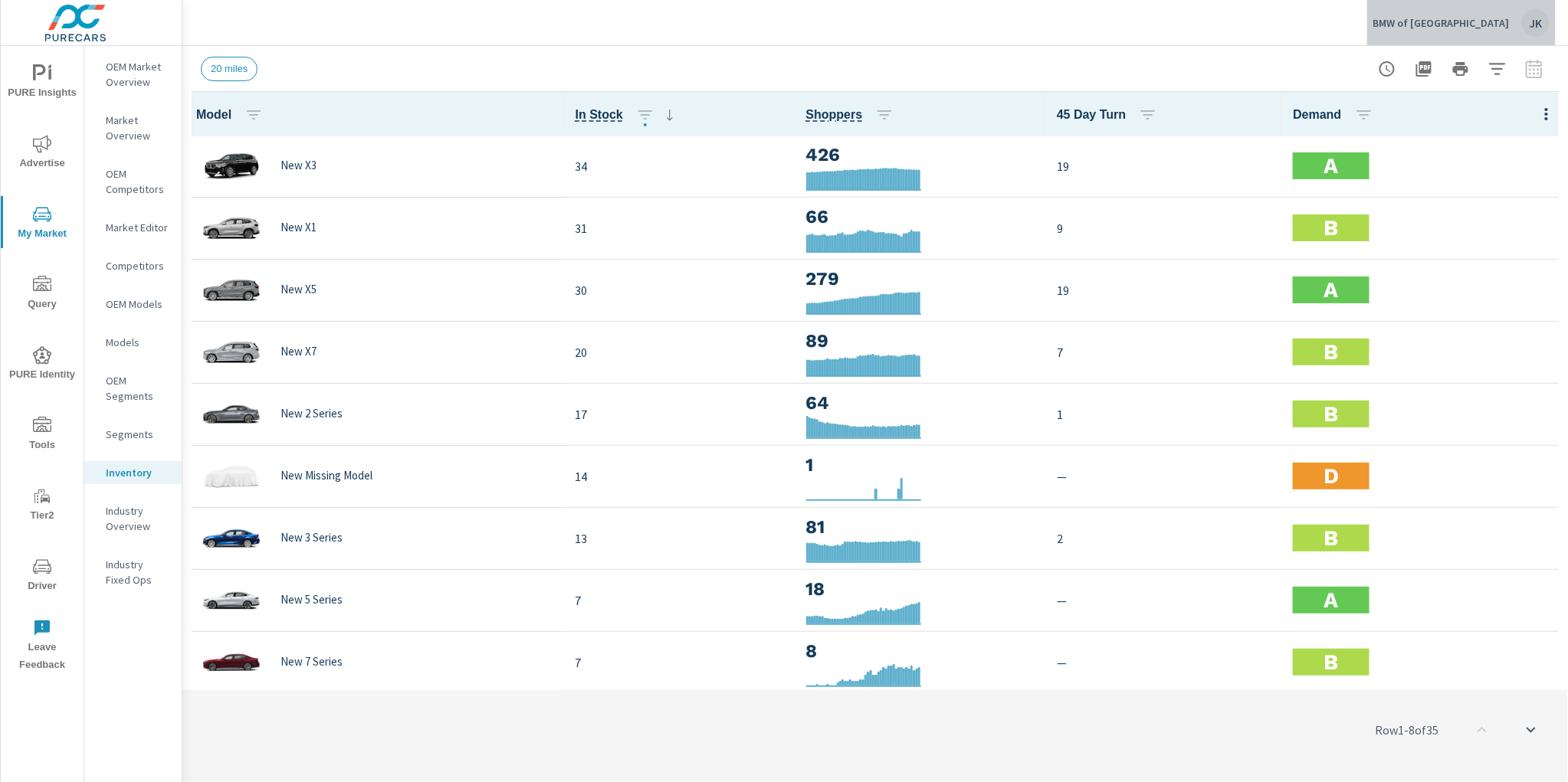
click at [1411, 15] on div "JK" at bounding box center [1535, 23] width 27 height 27
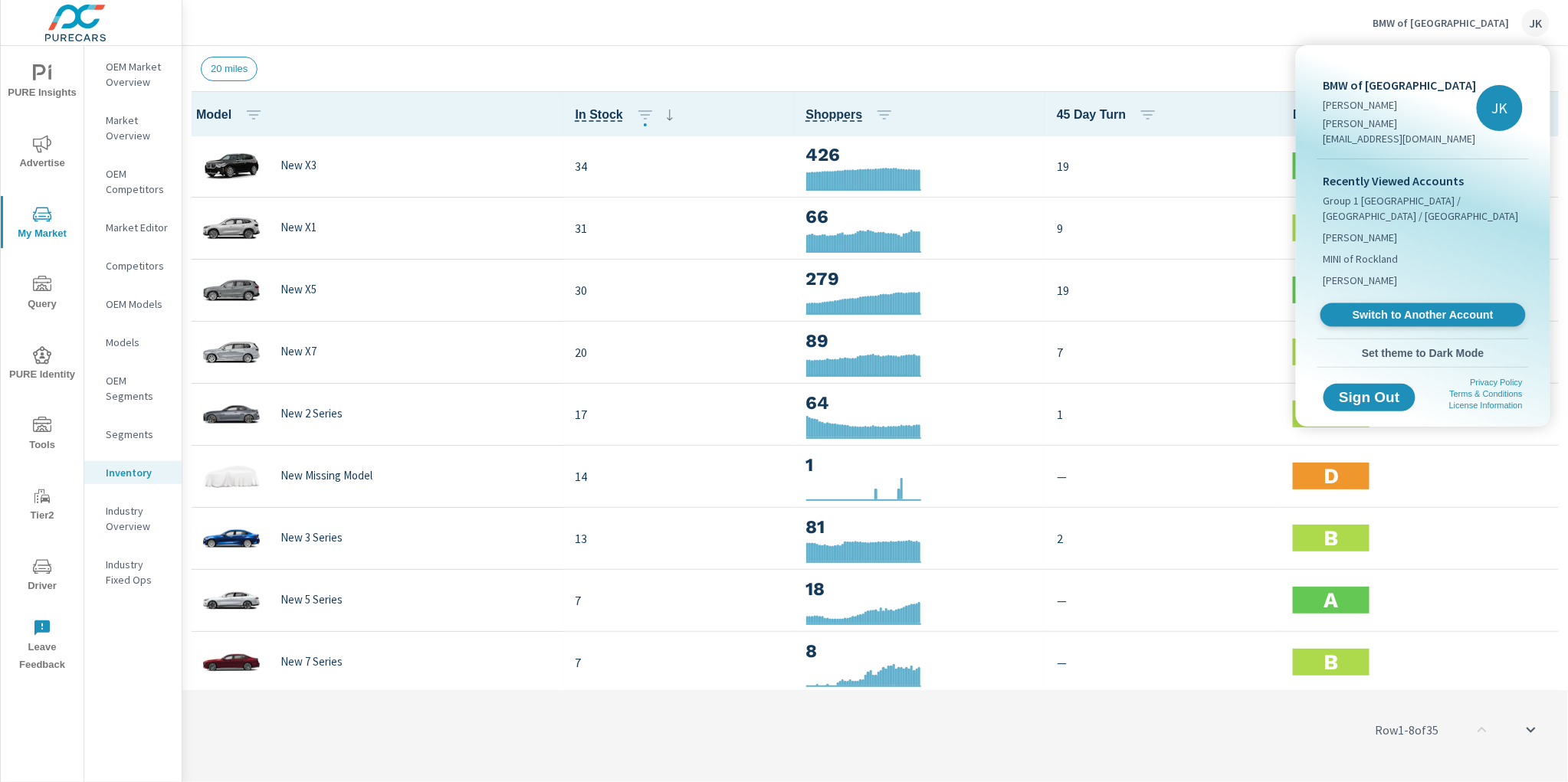
click at [1384, 308] on span "Switch to Another Account" at bounding box center [1423, 315] width 188 height 15
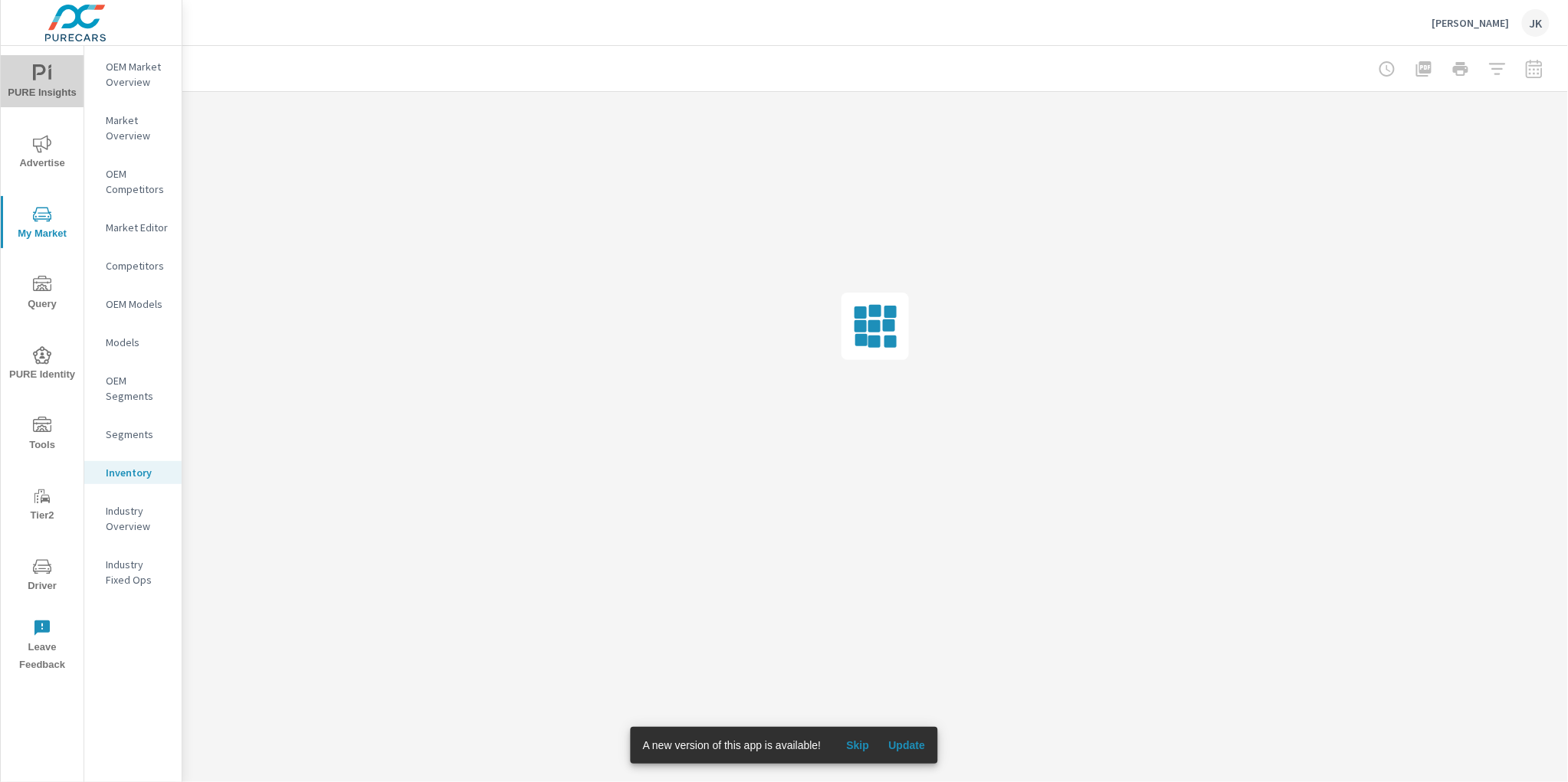
click at [36, 77] on icon "nav menu" at bounding box center [42, 73] width 19 height 19
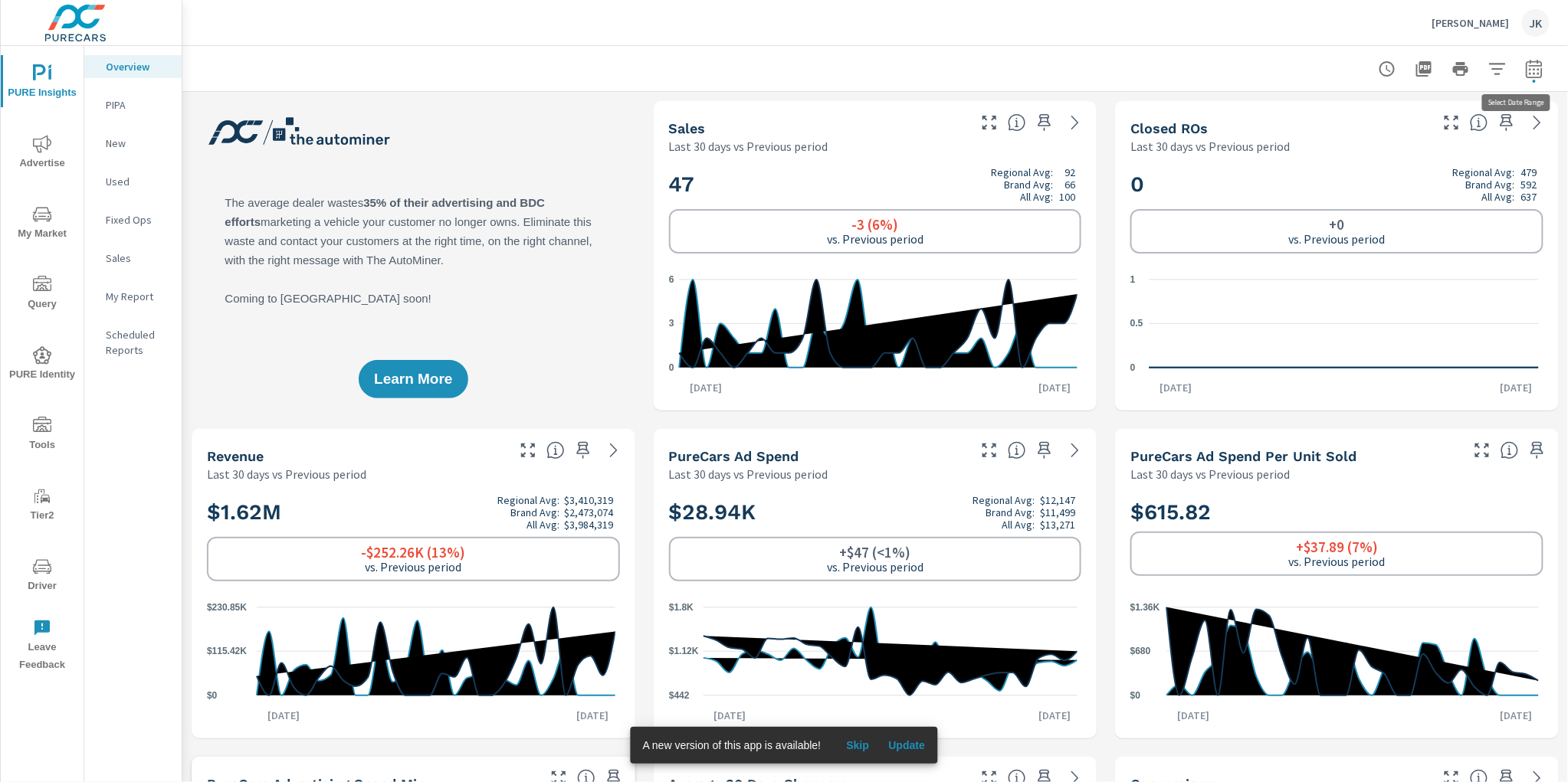
click at [1527, 68] on icon "button" at bounding box center [1534, 69] width 19 height 19
select select "Last 30 days"
select select "Previous period"
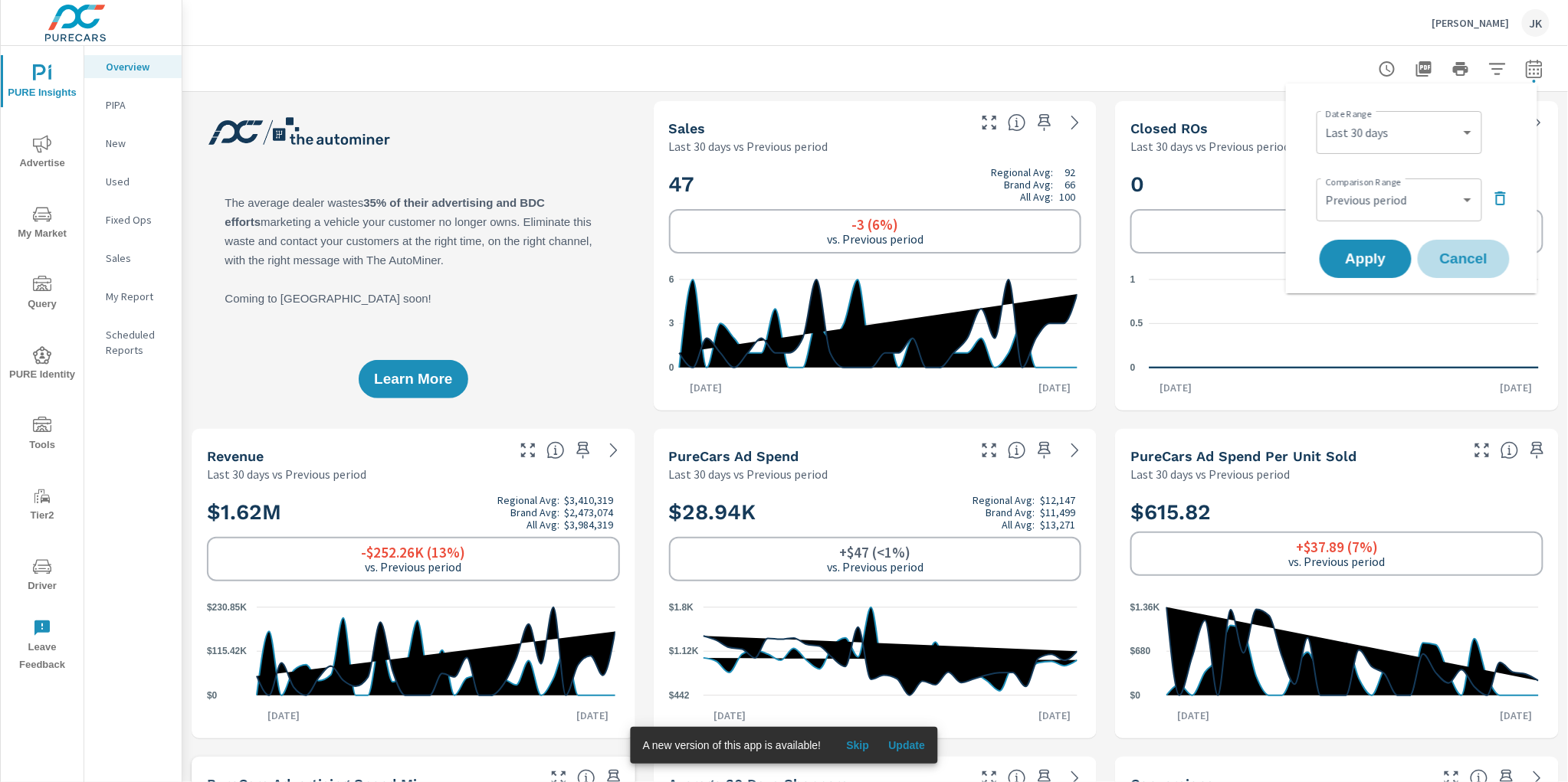
click at [1453, 259] on span "Cancel" at bounding box center [1463, 259] width 61 height 14
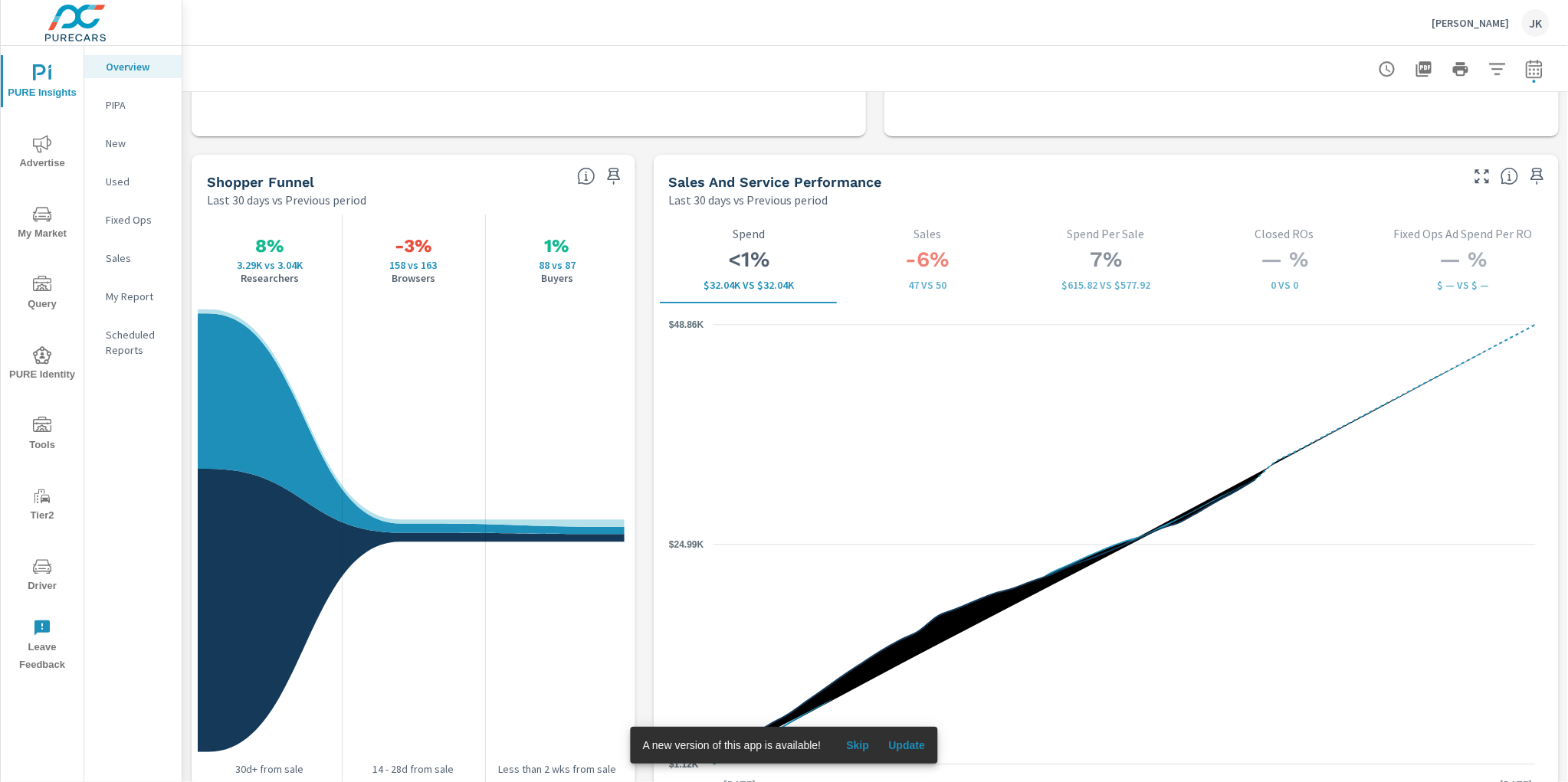
scroll to position [1924, 0]
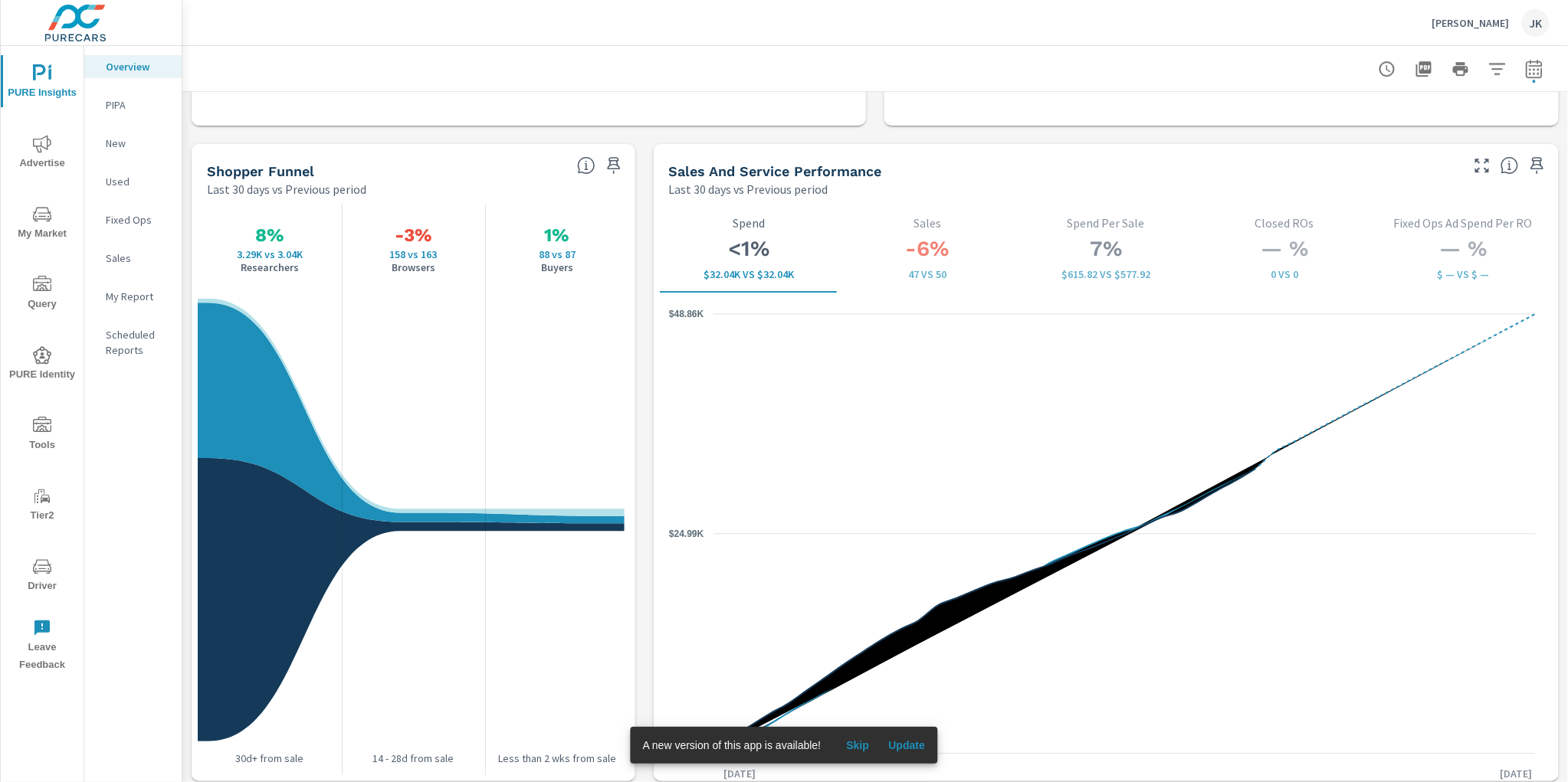
click at [847, 745] on span "Skip" at bounding box center [857, 745] width 37 height 14
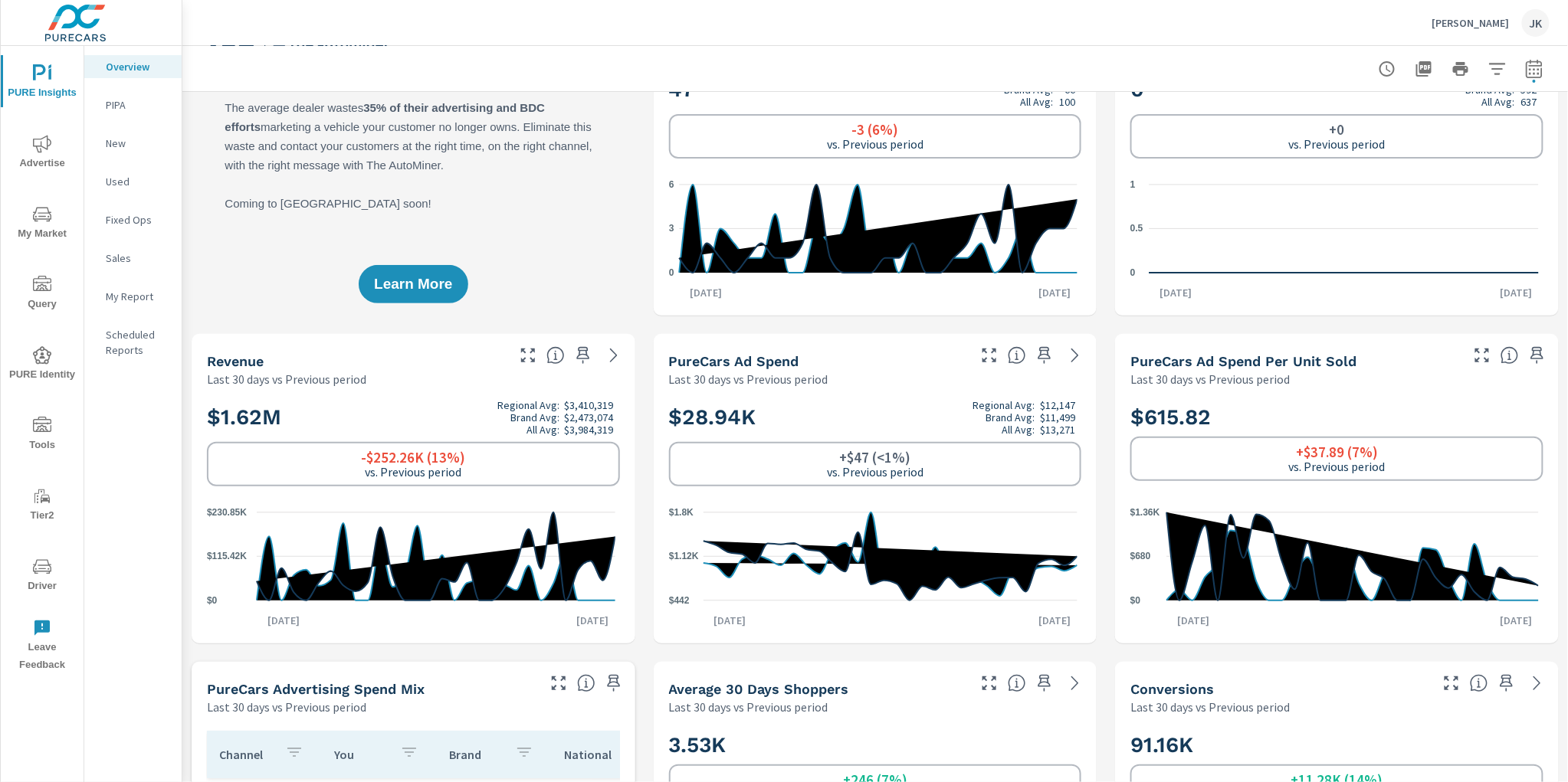
scroll to position [0, 0]
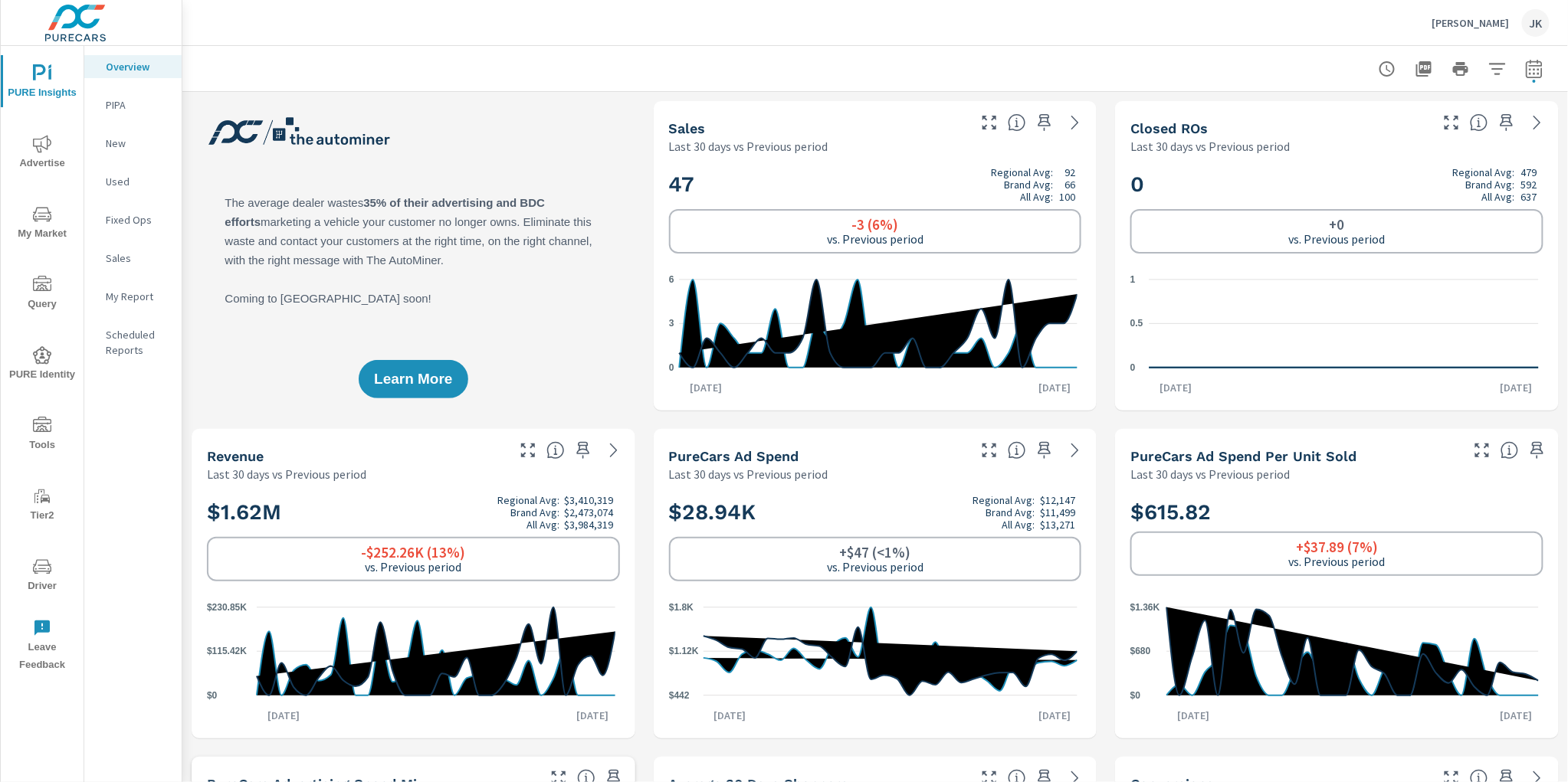
click at [22, 148] on span "Advertise" at bounding box center [42, 154] width 73 height 37
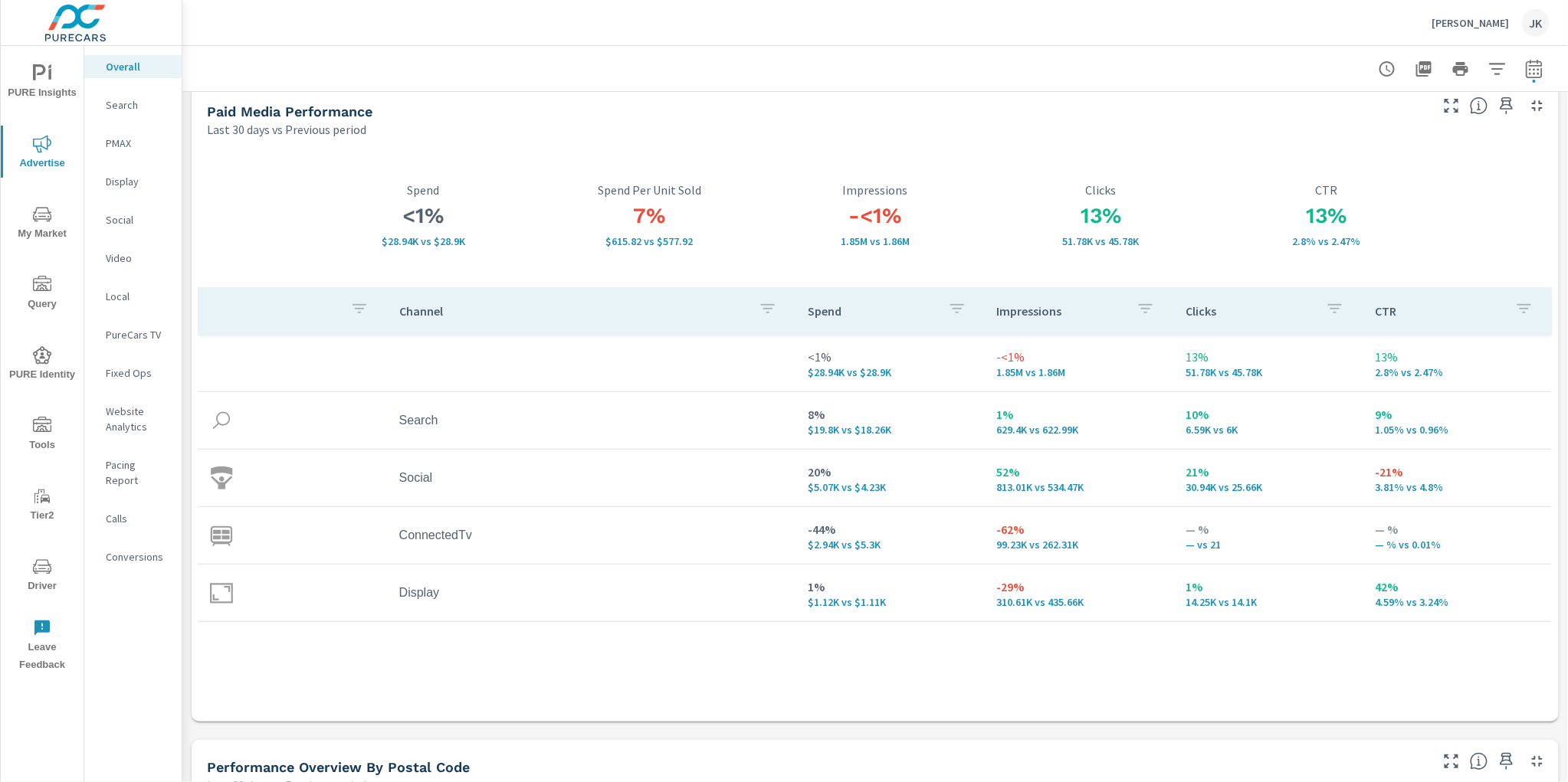
scroll to position [3, 0]
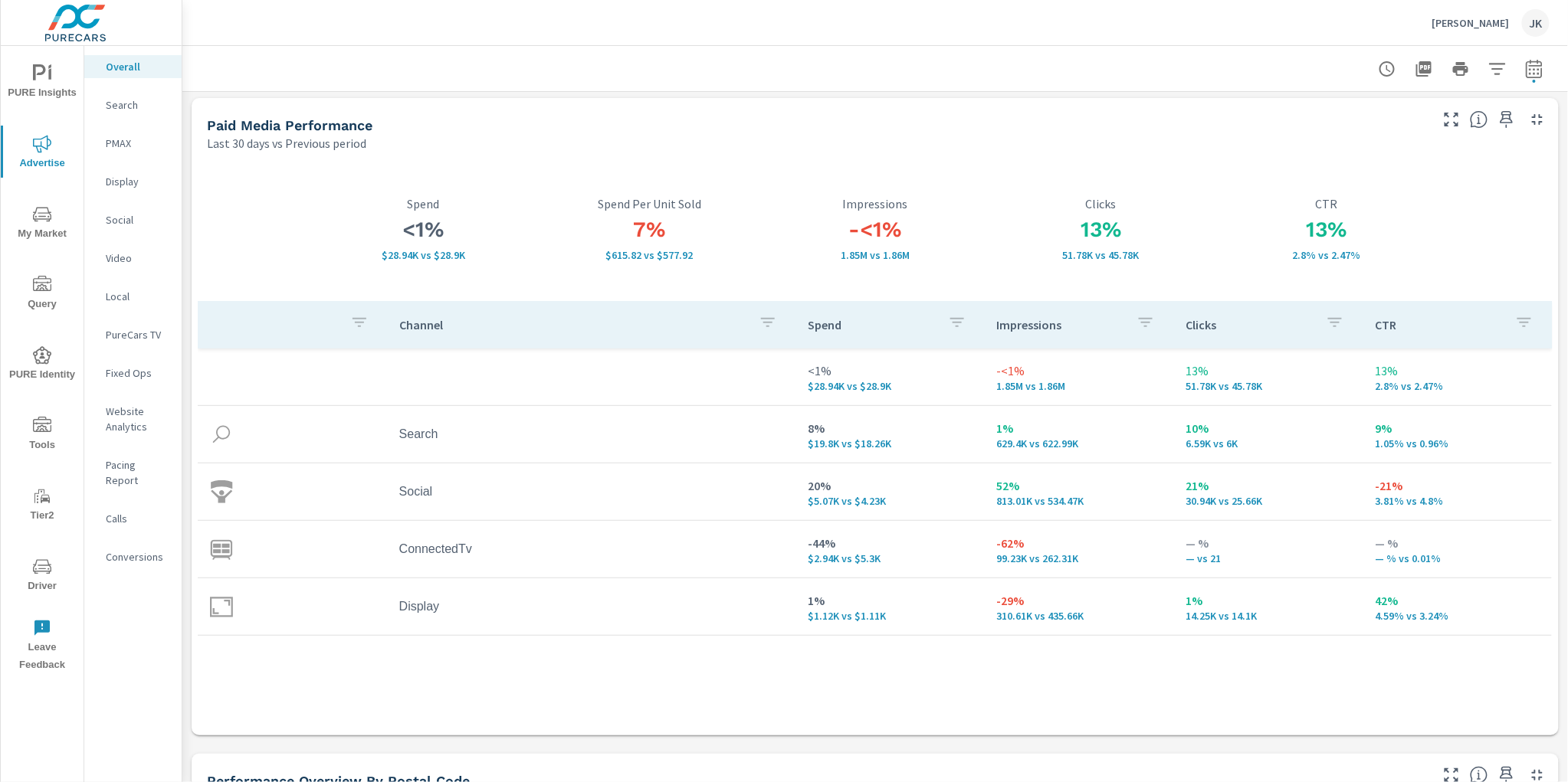
click at [33, 214] on icon "nav menu" at bounding box center [42, 215] width 19 height 19
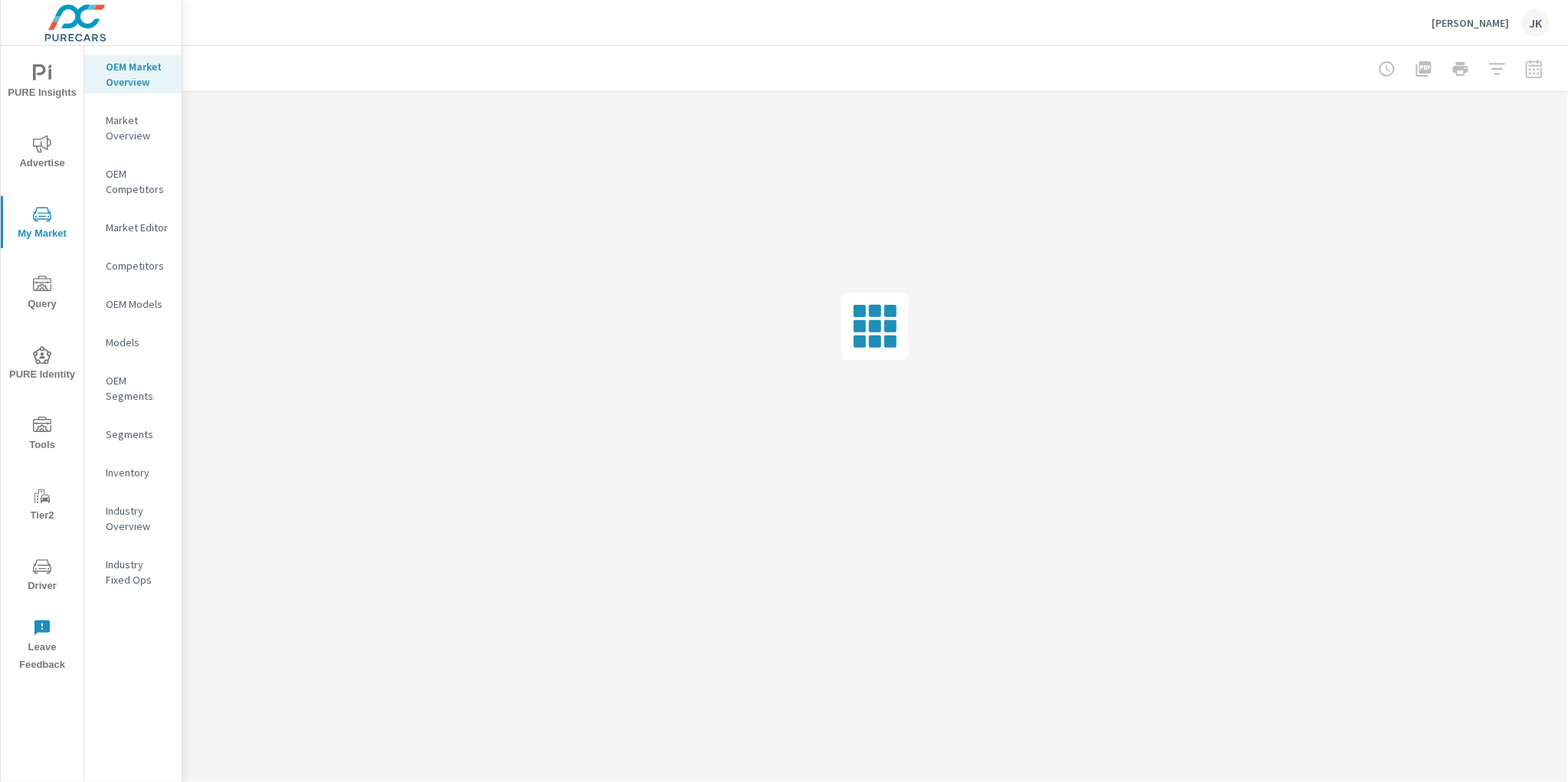
click at [126, 466] on p "Inventory" at bounding box center [137, 473] width 63 height 16
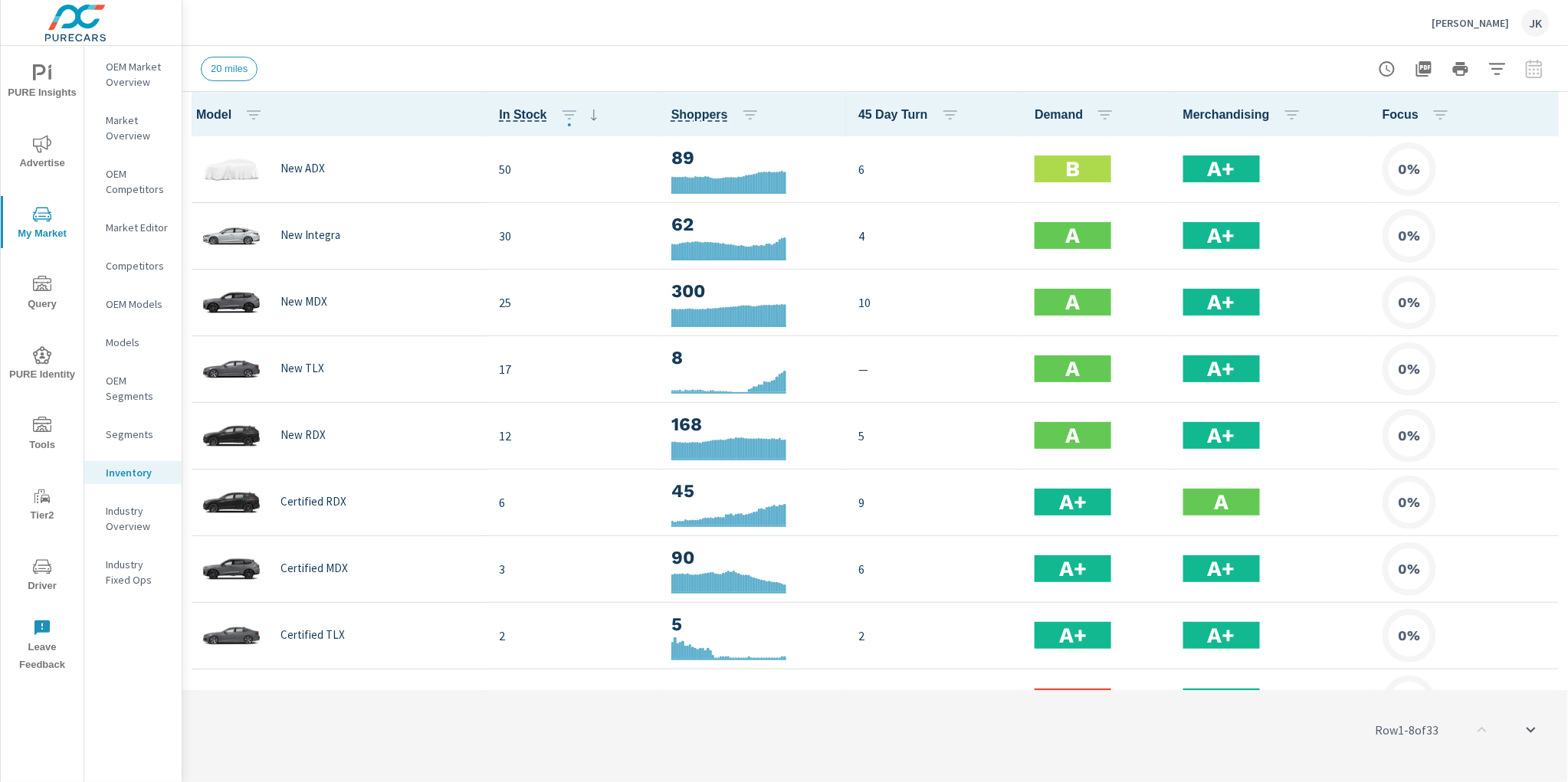
scroll to position [1, 0]
click at [1545, 109] on icon "button" at bounding box center [1546, 114] width 3 height 12
click at [1536, 109] on body "PURE Insights Advertise My Market Query PURE Identity Tools Tier2 Driver Leave …" at bounding box center [784, 391] width 1568 height 782
click at [1538, 112] on icon "button" at bounding box center [1547, 114] width 19 height 19
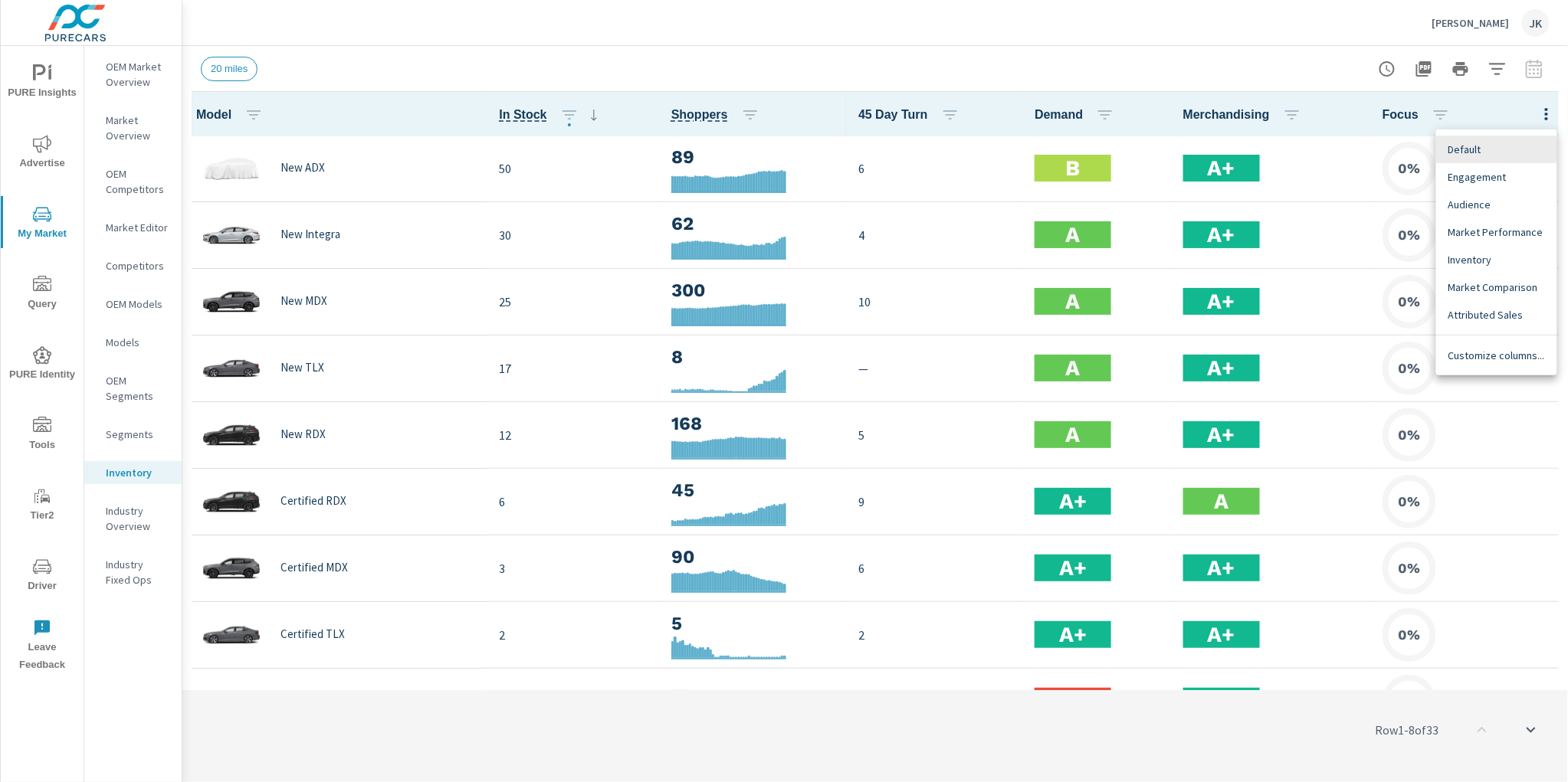
click at [1467, 361] on span "Customize columns..." at bounding box center [1497, 355] width 97 height 16
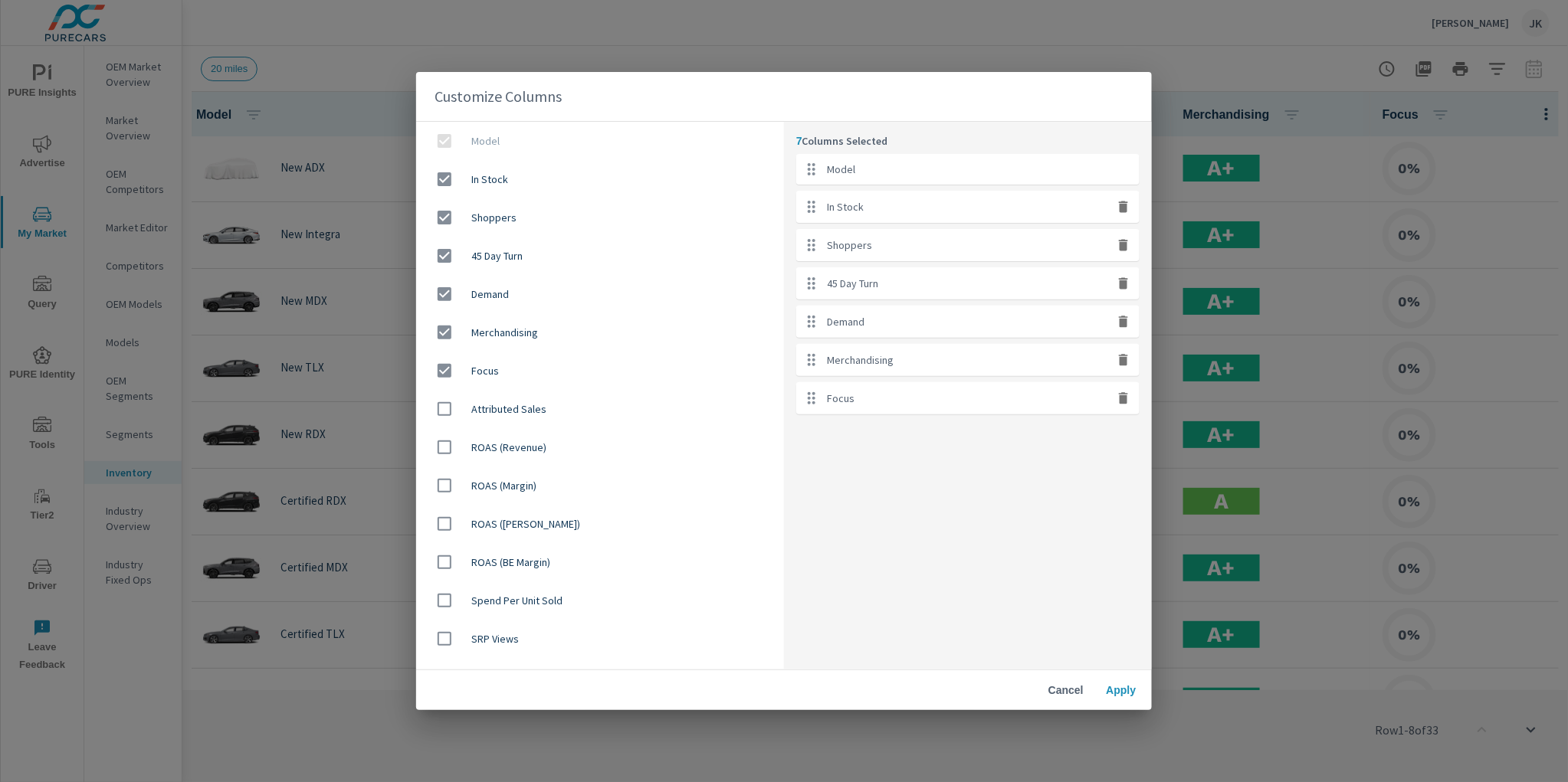
click at [1126, 370] on div "Merchandising" at bounding box center [968, 359] width 343 height 32
click at [1106, 473] on div "7 Columns Selected Model In Stock Shoppers 45 Day Turn Demand Merchandising Foc…" at bounding box center [968, 395] width 368 height 548
click at [1124, 372] on div "Merchandising" at bounding box center [968, 359] width 343 height 32
click at [1126, 360] on icon "button" at bounding box center [1123, 360] width 9 height 12
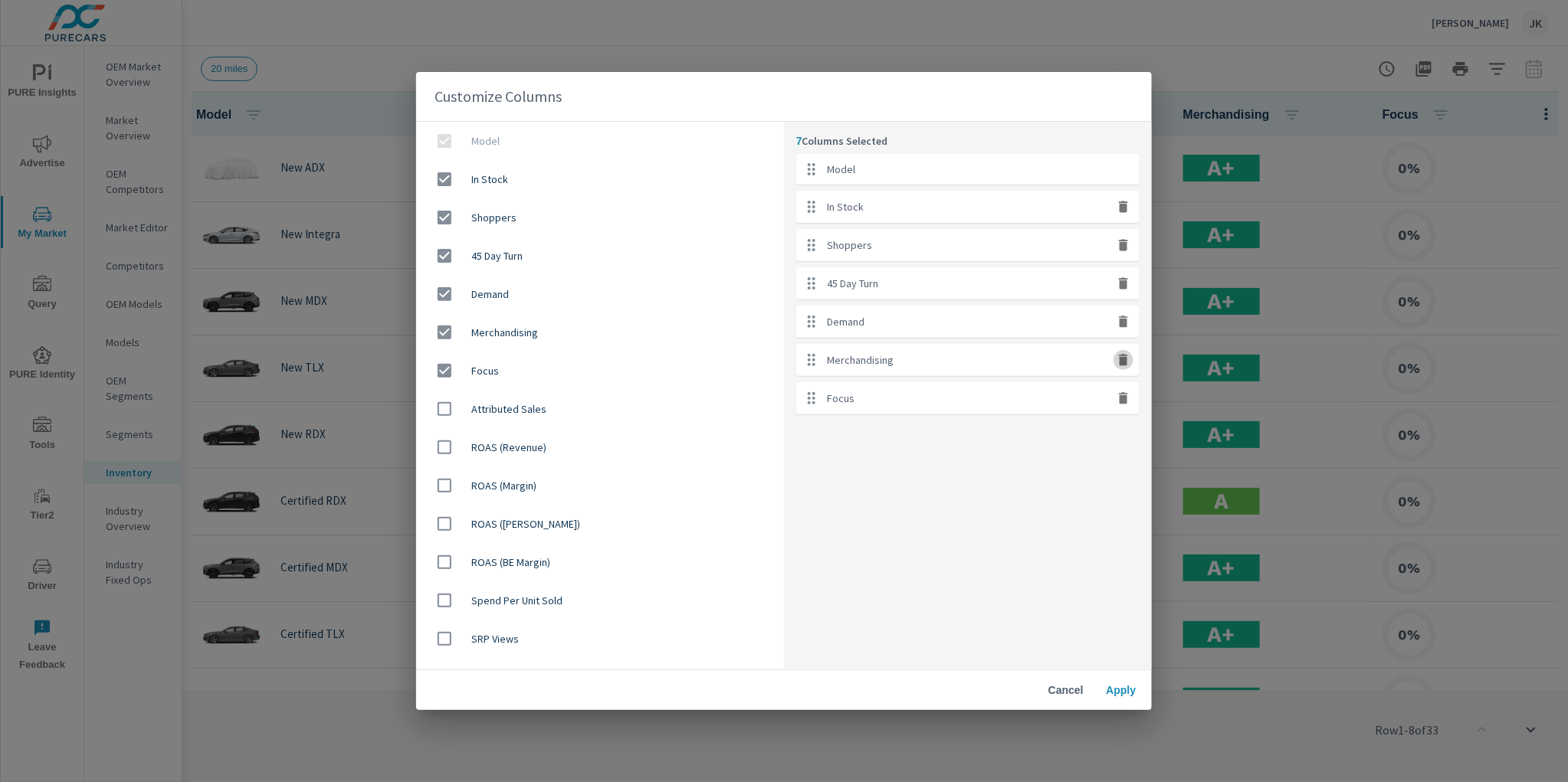
checkbox input "false"
click at [1122, 369] on button "button" at bounding box center [1122, 359] width 20 height 20
checkbox input "false"
click at [1115, 684] on span "Apply" at bounding box center [1121, 690] width 37 height 14
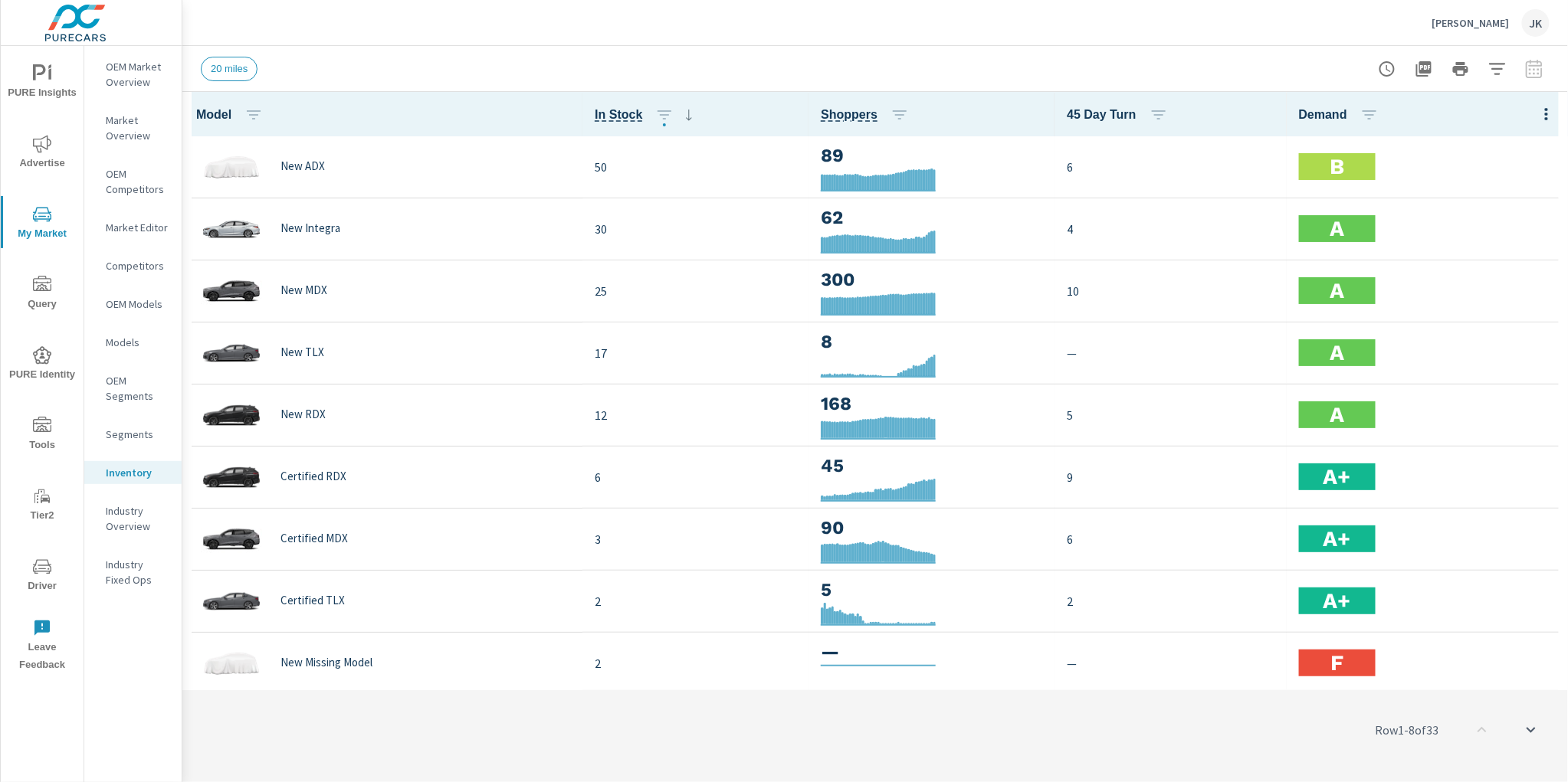
click at [746, 762] on div "Row 1 - 8 of 33" at bounding box center [875, 730] width 1385 height 92
click at [39, 130] on button "Advertise" at bounding box center [42, 152] width 83 height 52
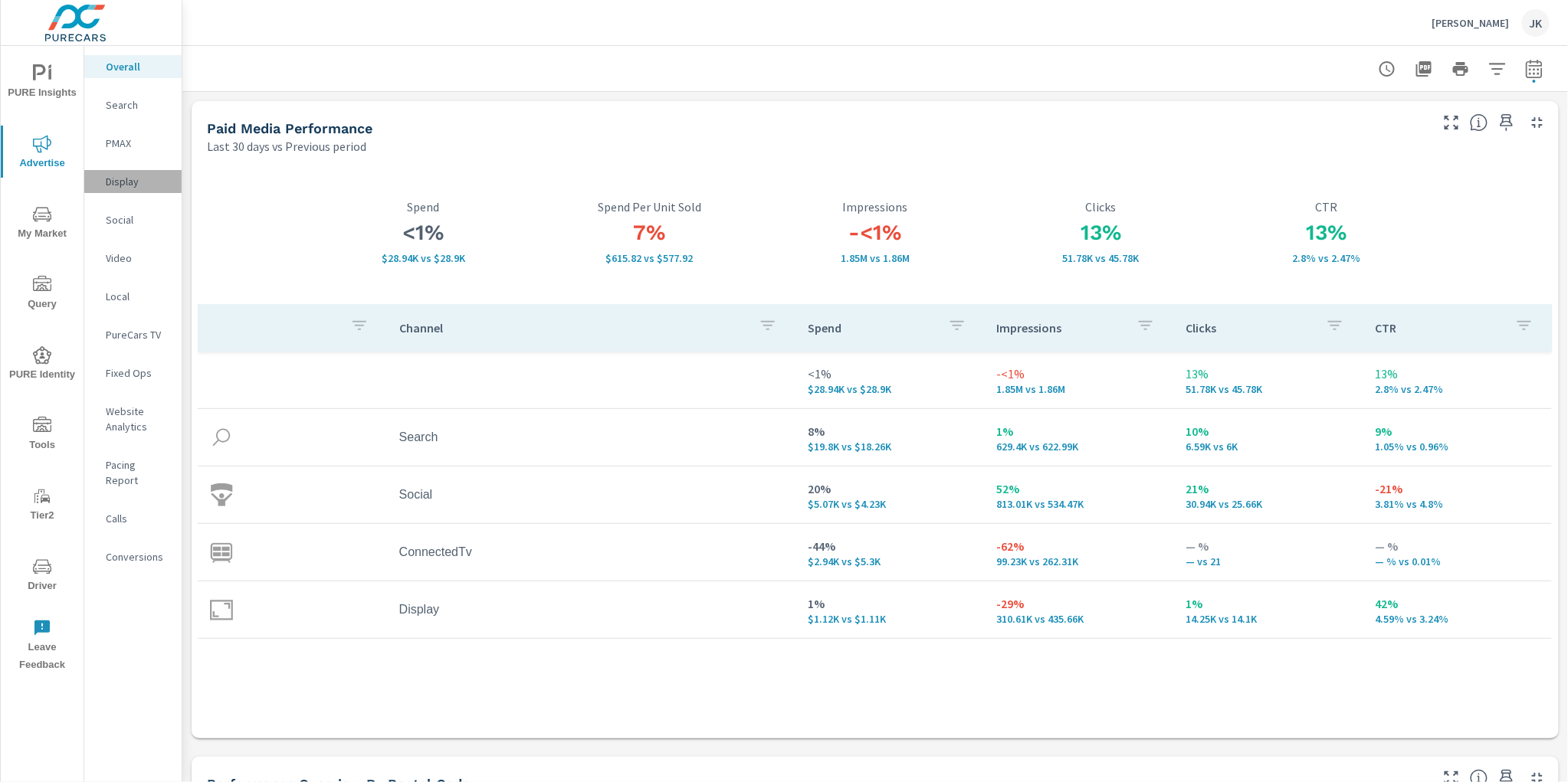
click at [121, 180] on p "Display" at bounding box center [137, 182] width 63 height 16
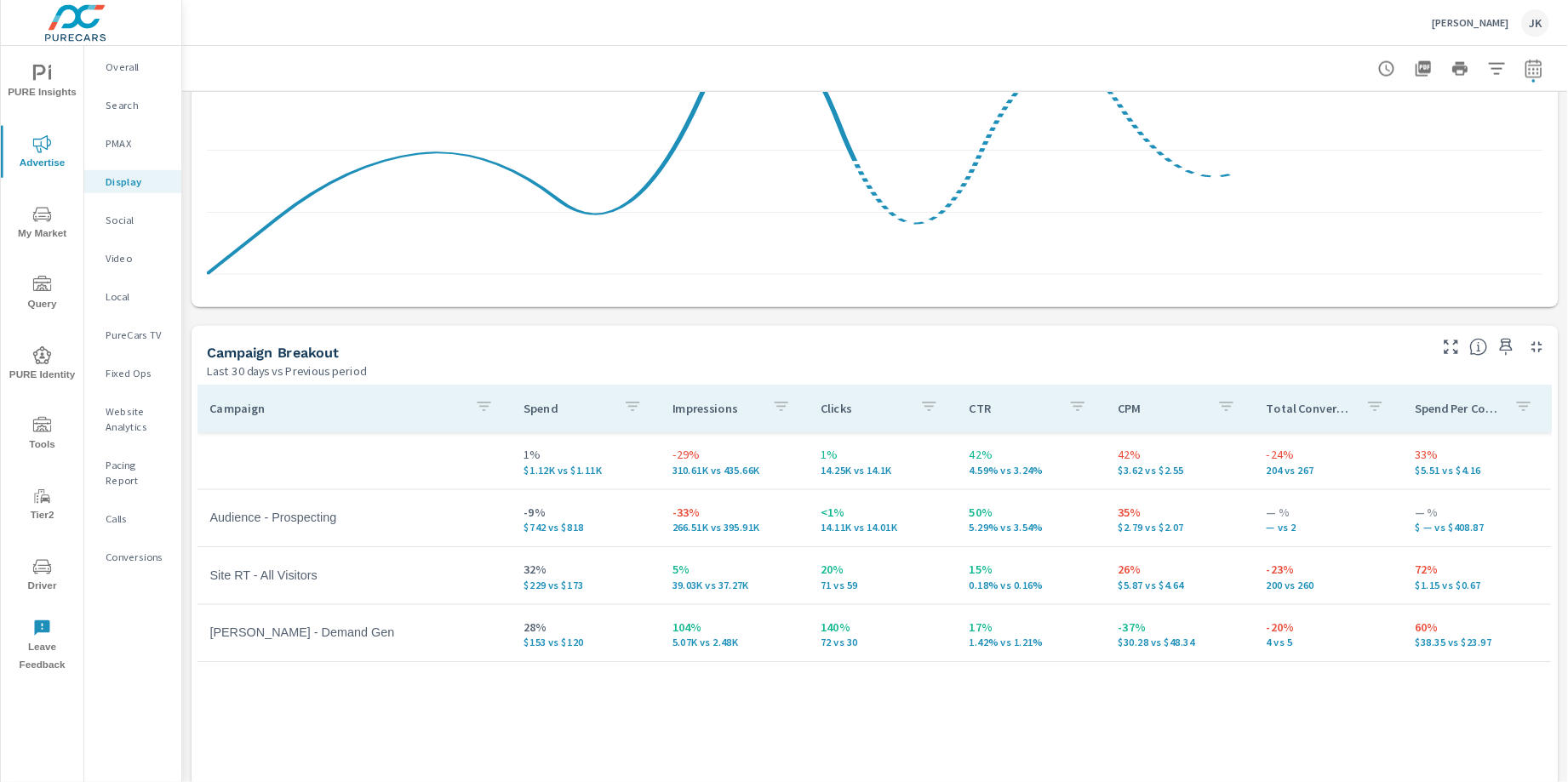
scroll to position [582, 0]
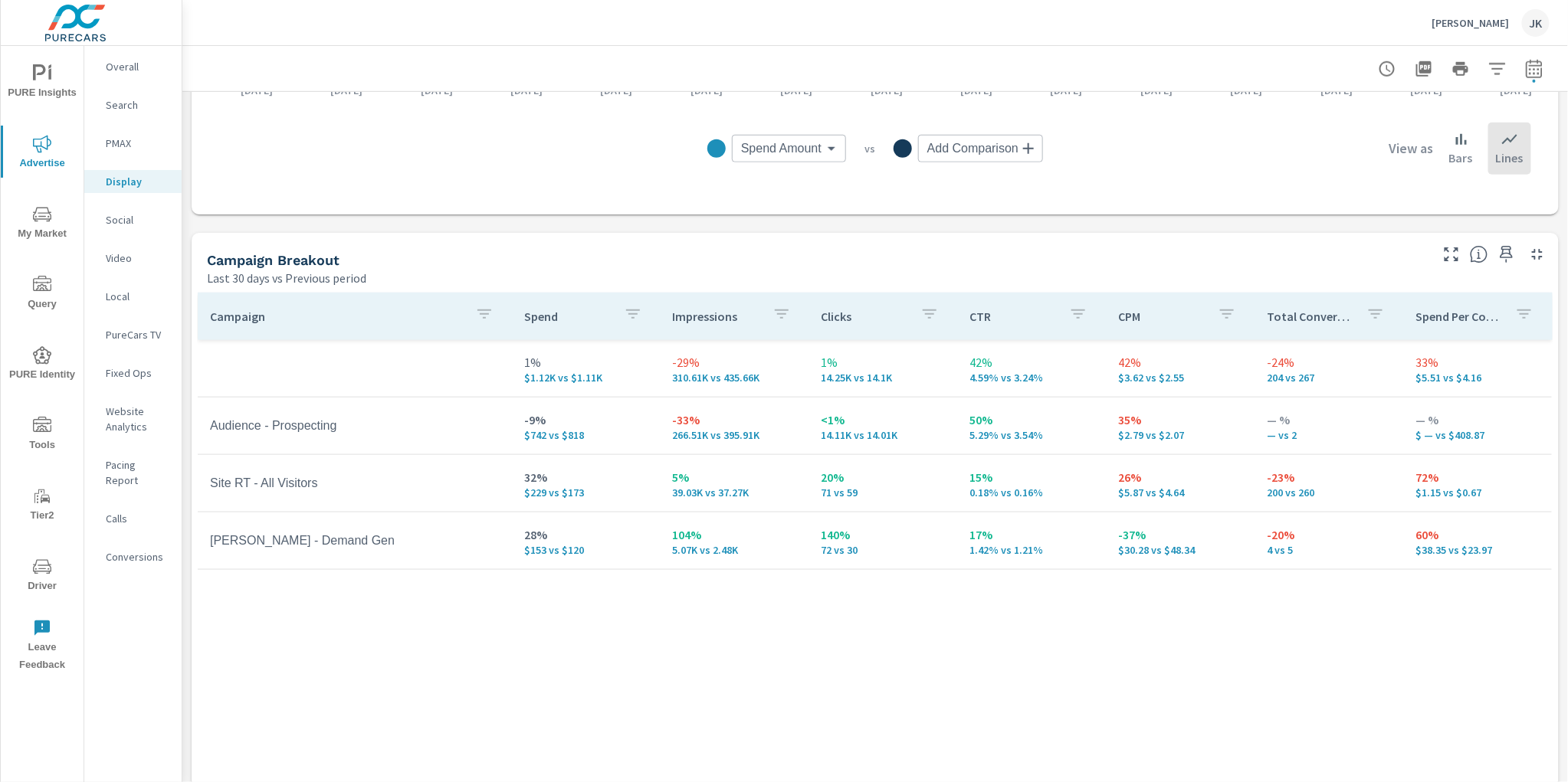
click at [1308, 723] on div "Campaign Spend Impressions Clicks CTR CPM Total Conversions Spend Per Conversio…" at bounding box center [875, 566] width 1355 height 548
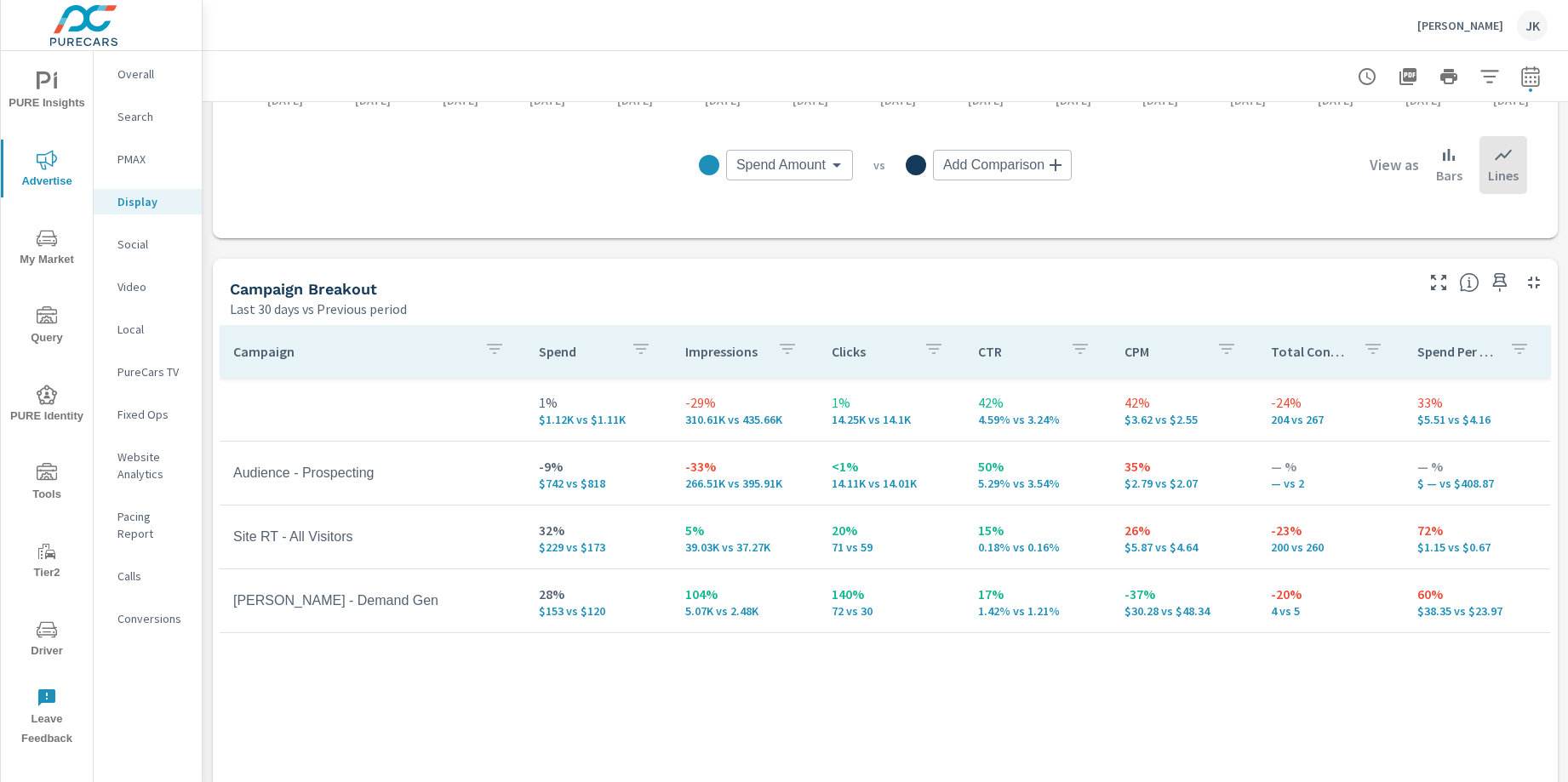
scroll to position [113, 0]
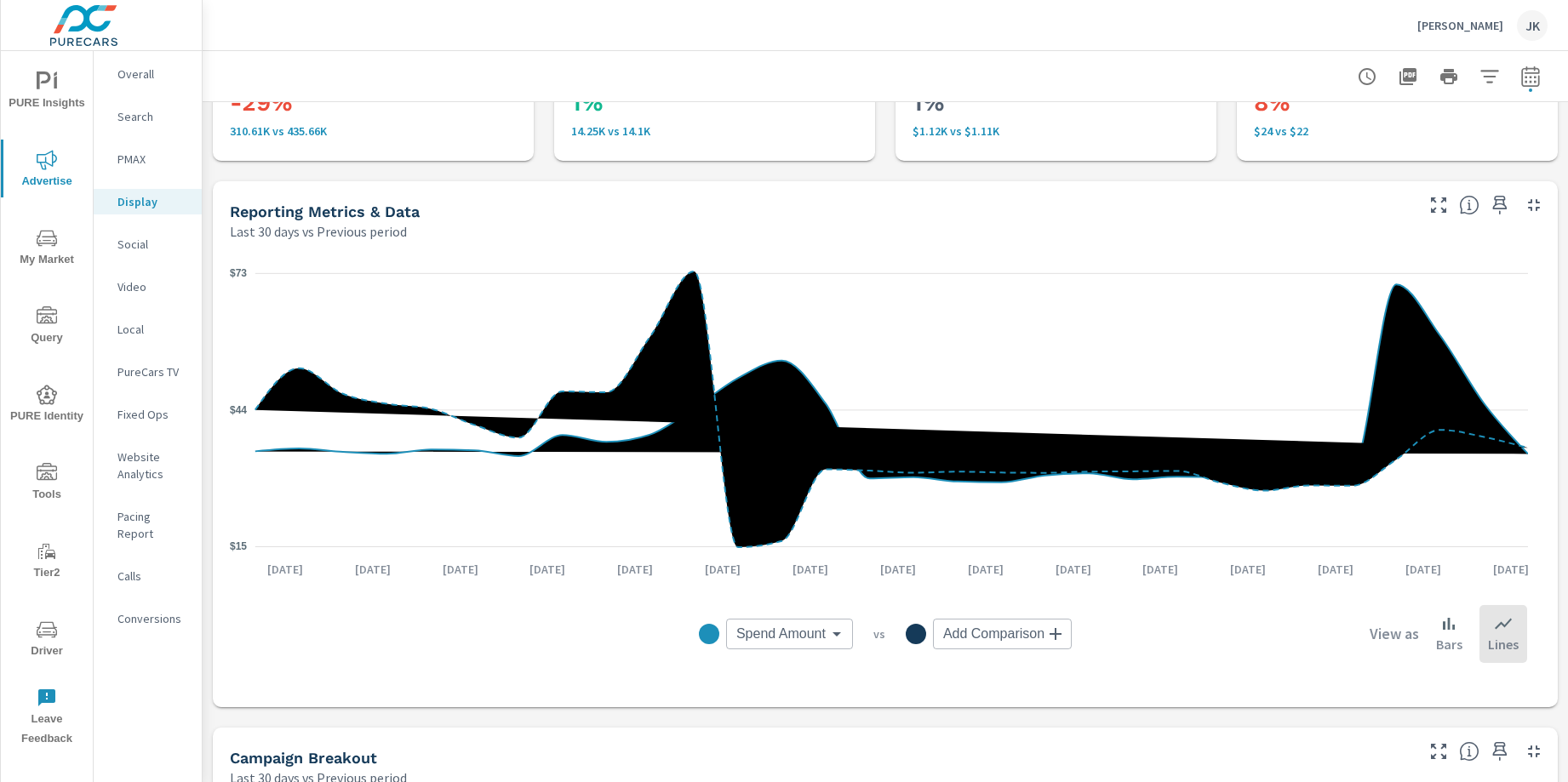
click at [119, 241] on p "Social" at bounding box center [152, 245] width 70 height 17
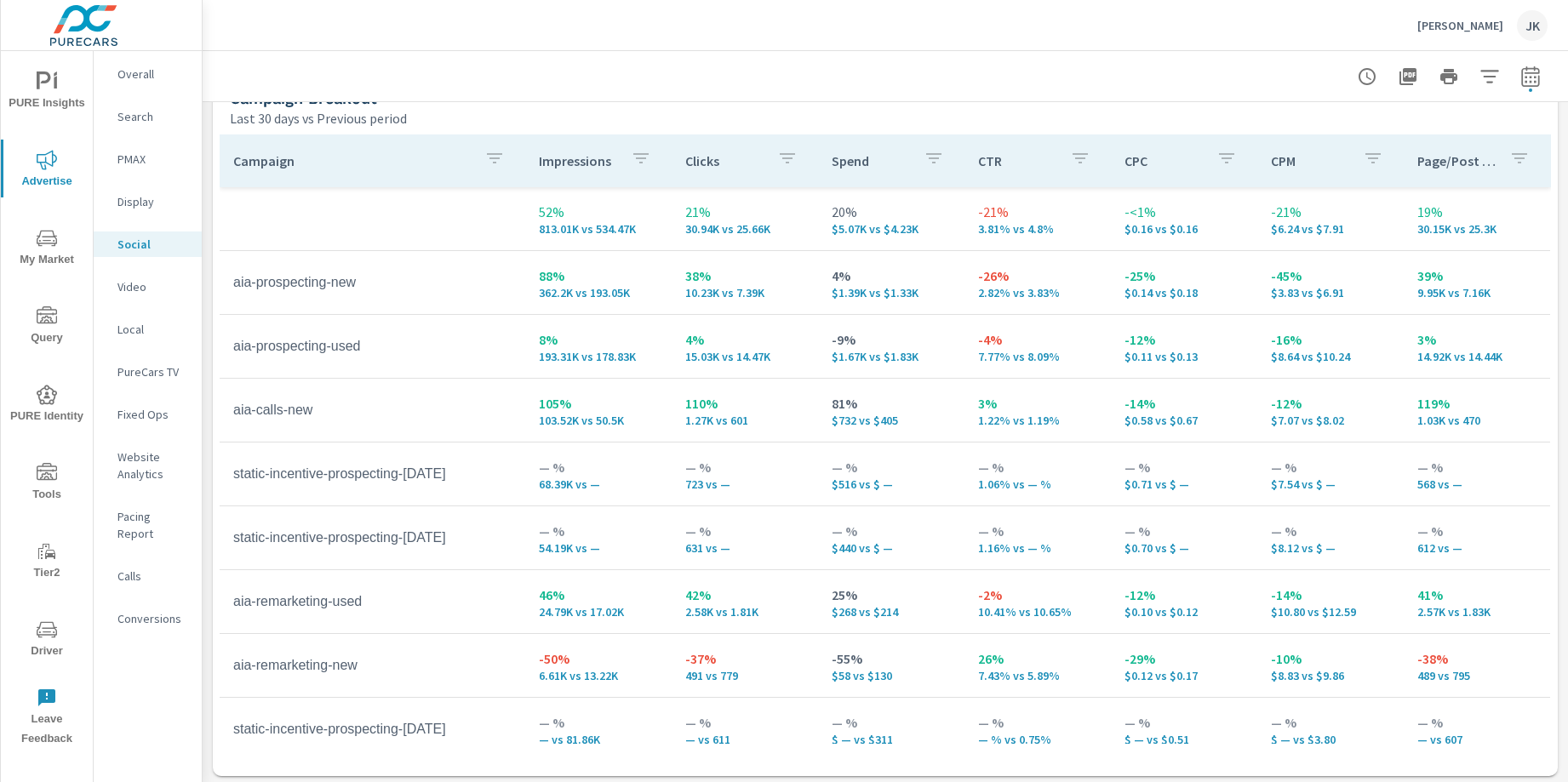
scroll to position [777, 0]
